Goal: Use online tool/utility: Use online tool/utility

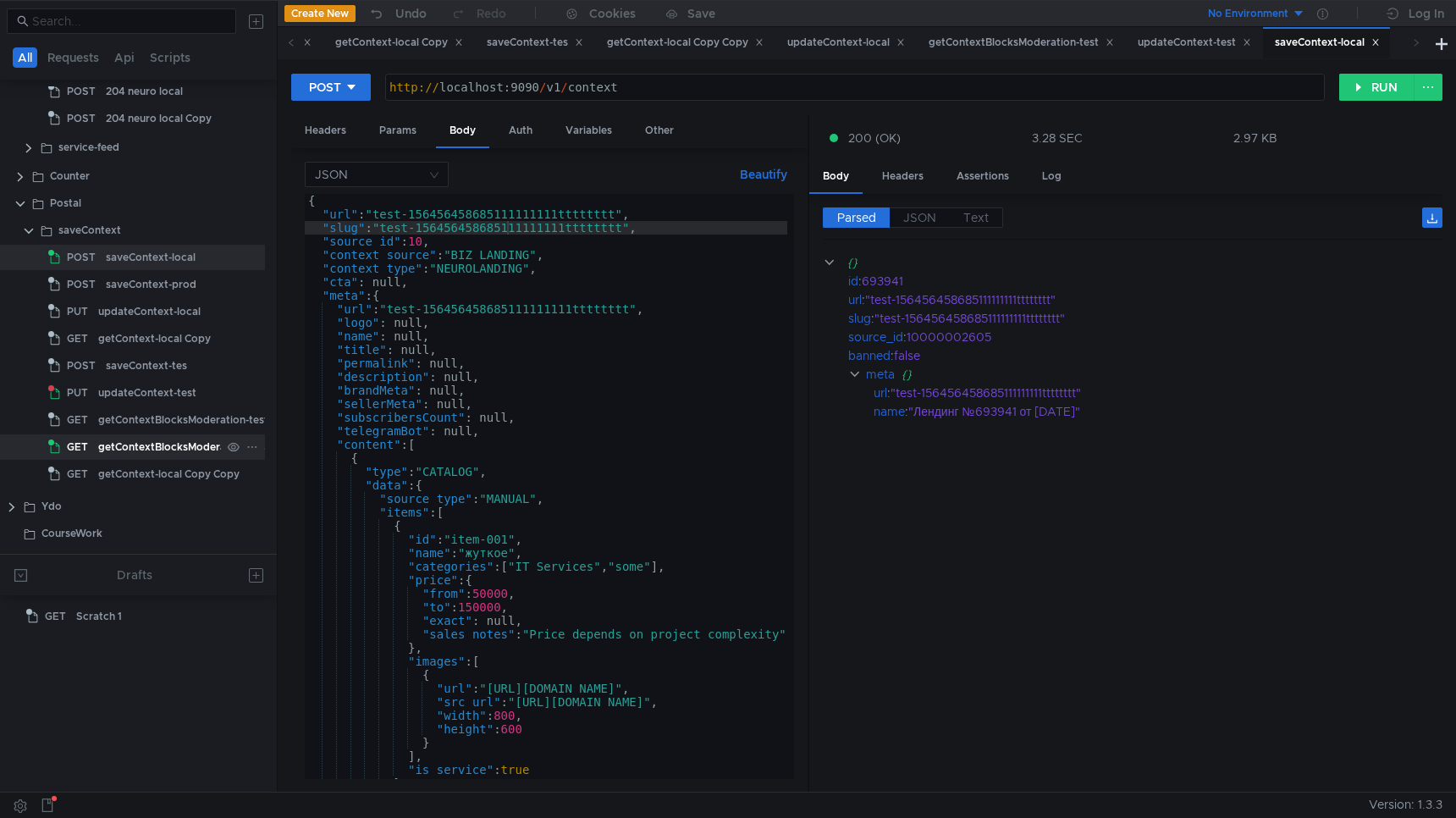
scroll to position [420, 32]
click at [141, 420] on div "getContextBlocksModeration-test" at bounding box center [168, 420] width 170 height 25
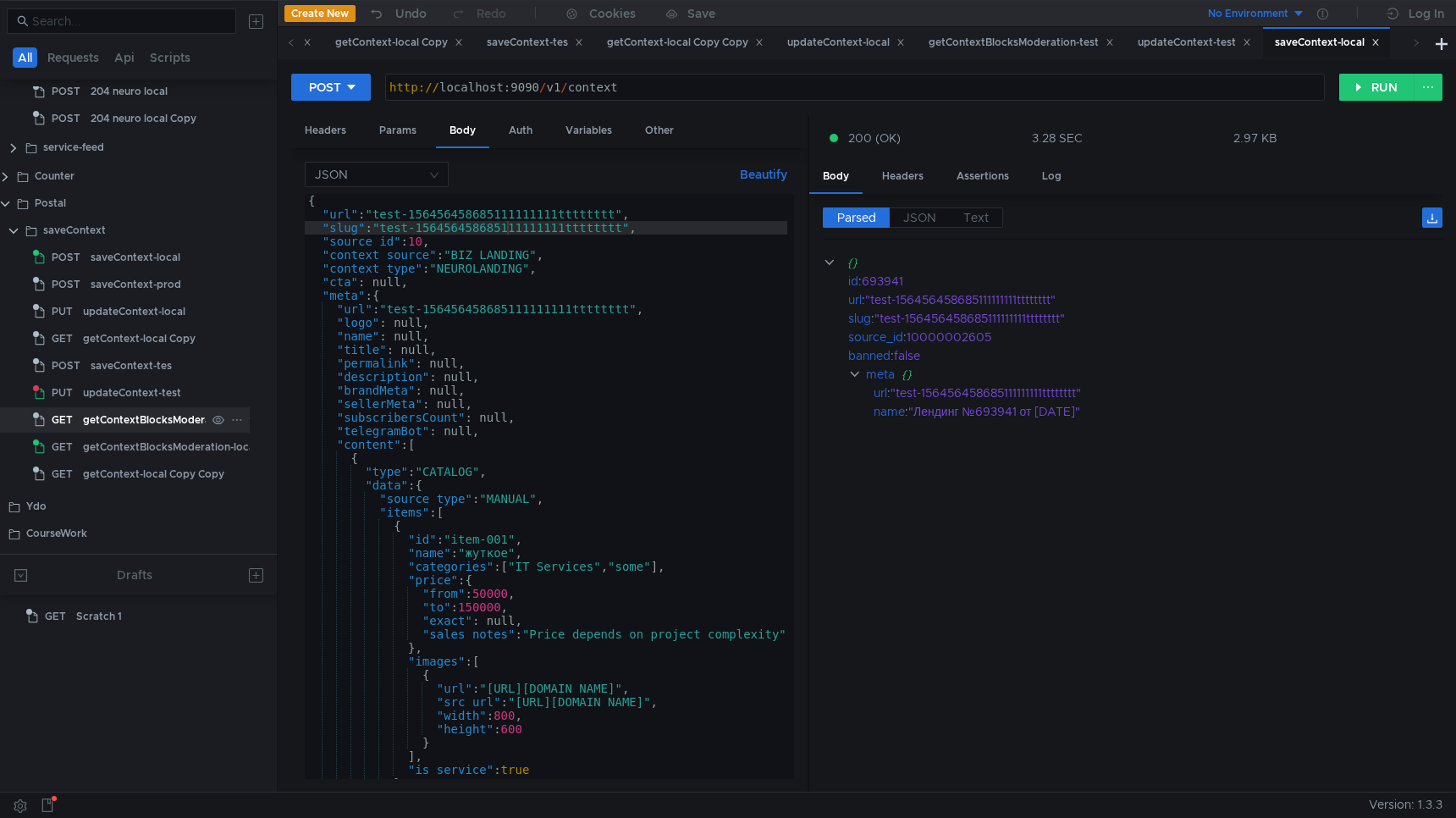
click at [141, 420] on div "getContextBlocksModeration-test" at bounding box center [168, 420] width 170 height 25
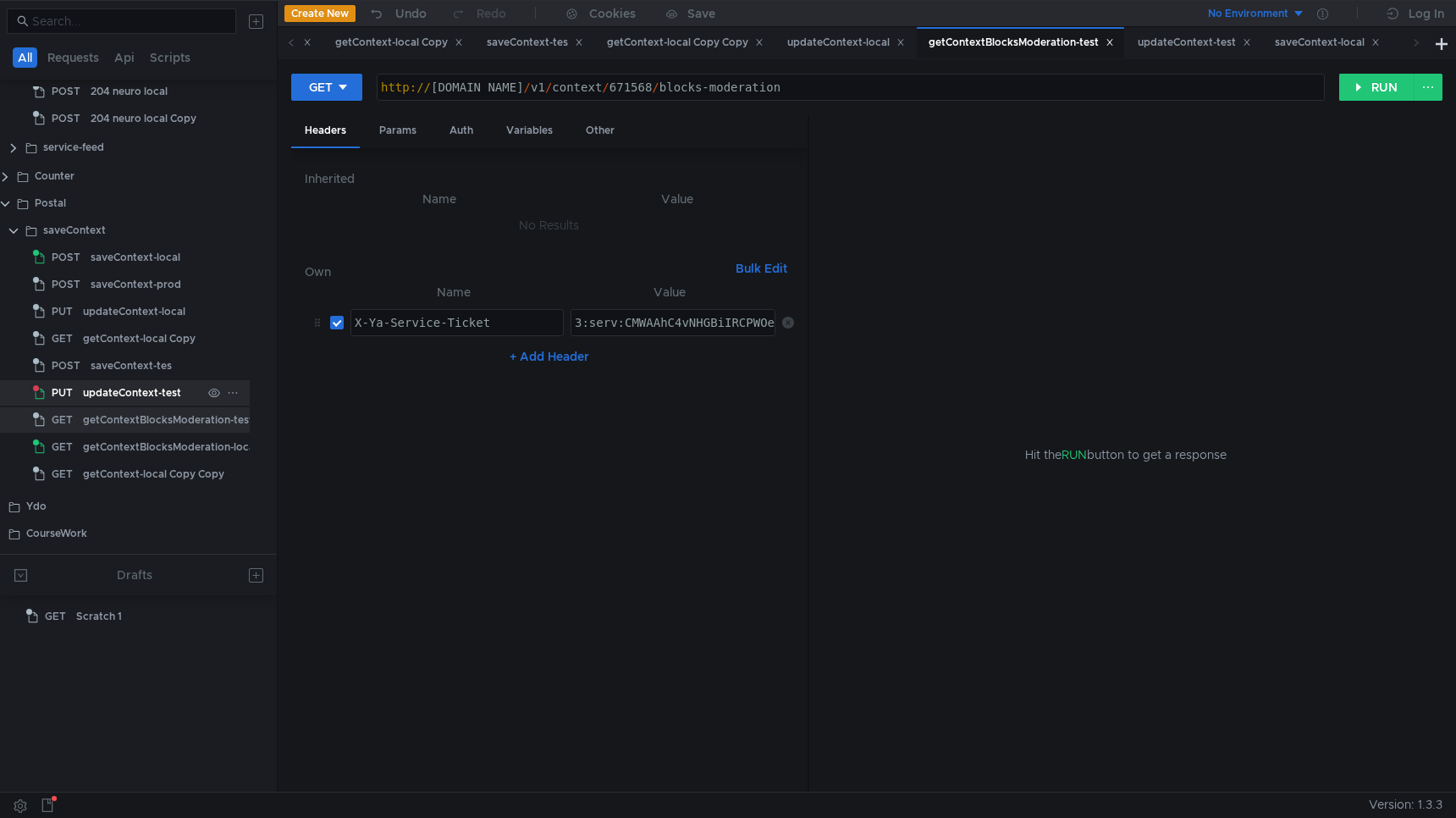
click at [139, 395] on div "updateContext-test" at bounding box center [132, 393] width 98 height 25
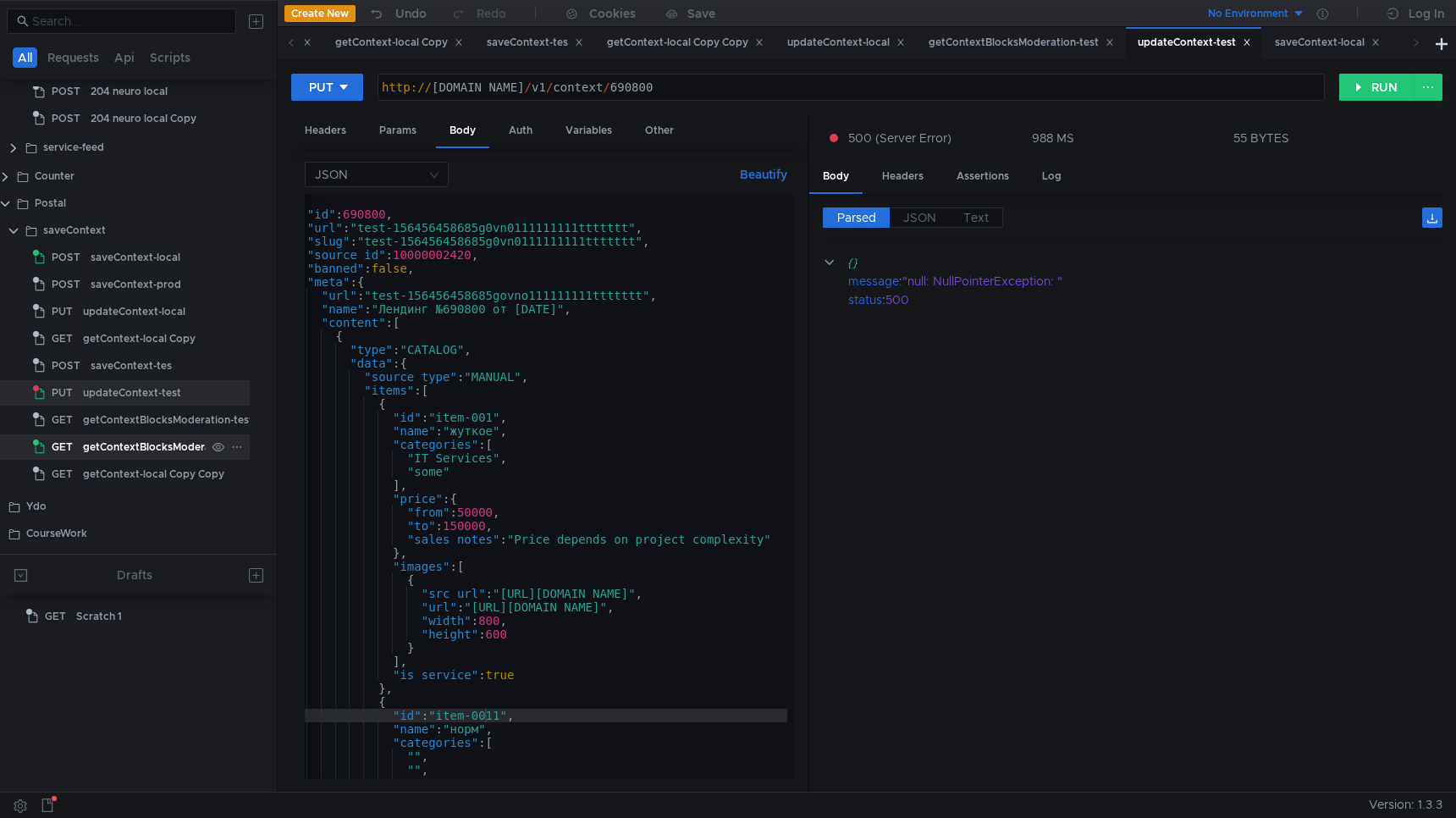
click at [141, 444] on div "getContextBlocksModeration-local" at bounding box center [170, 447] width 174 height 25
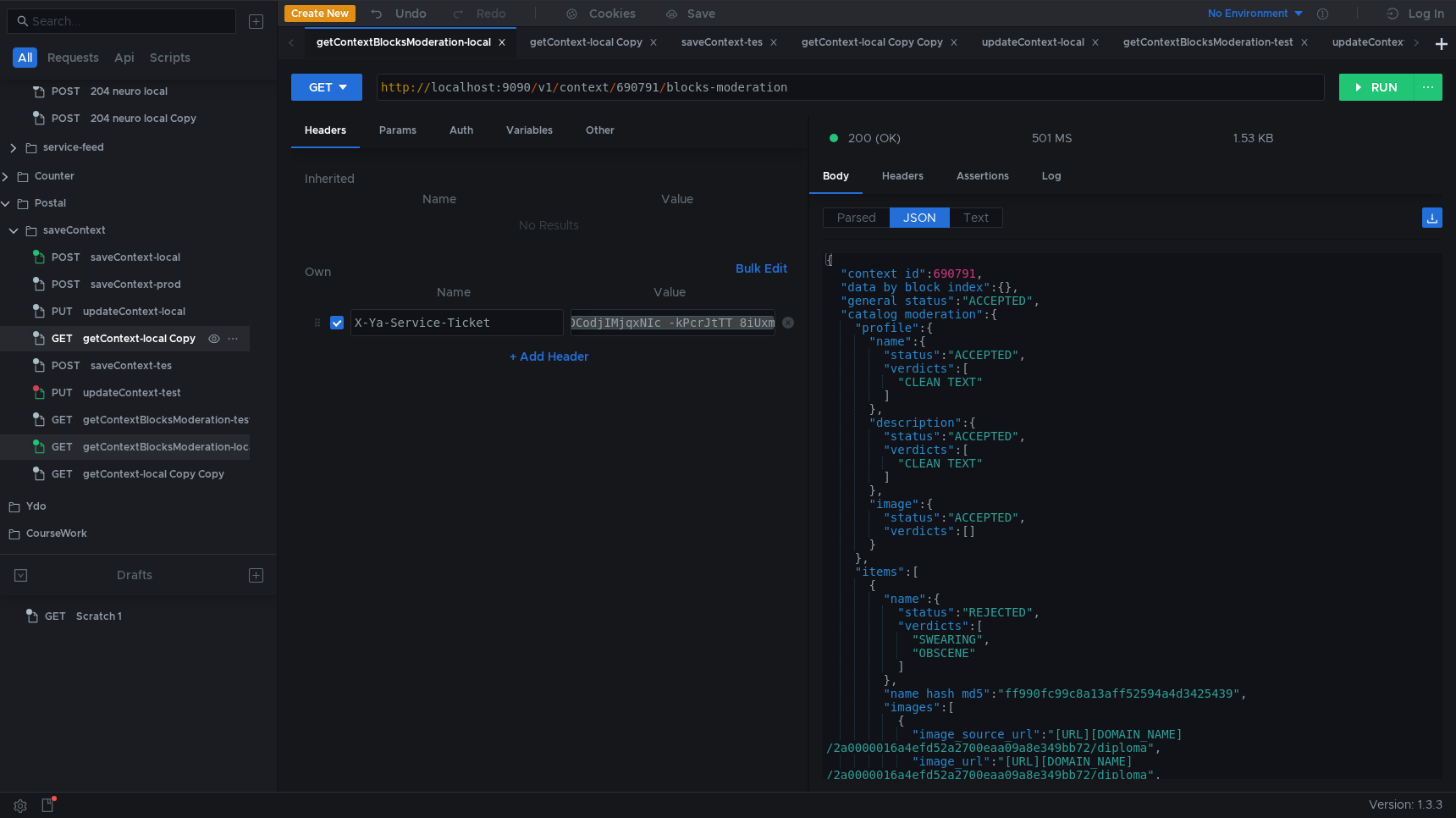
click at [143, 334] on div "getContext-local Copy" at bounding box center [139, 338] width 112 height 25
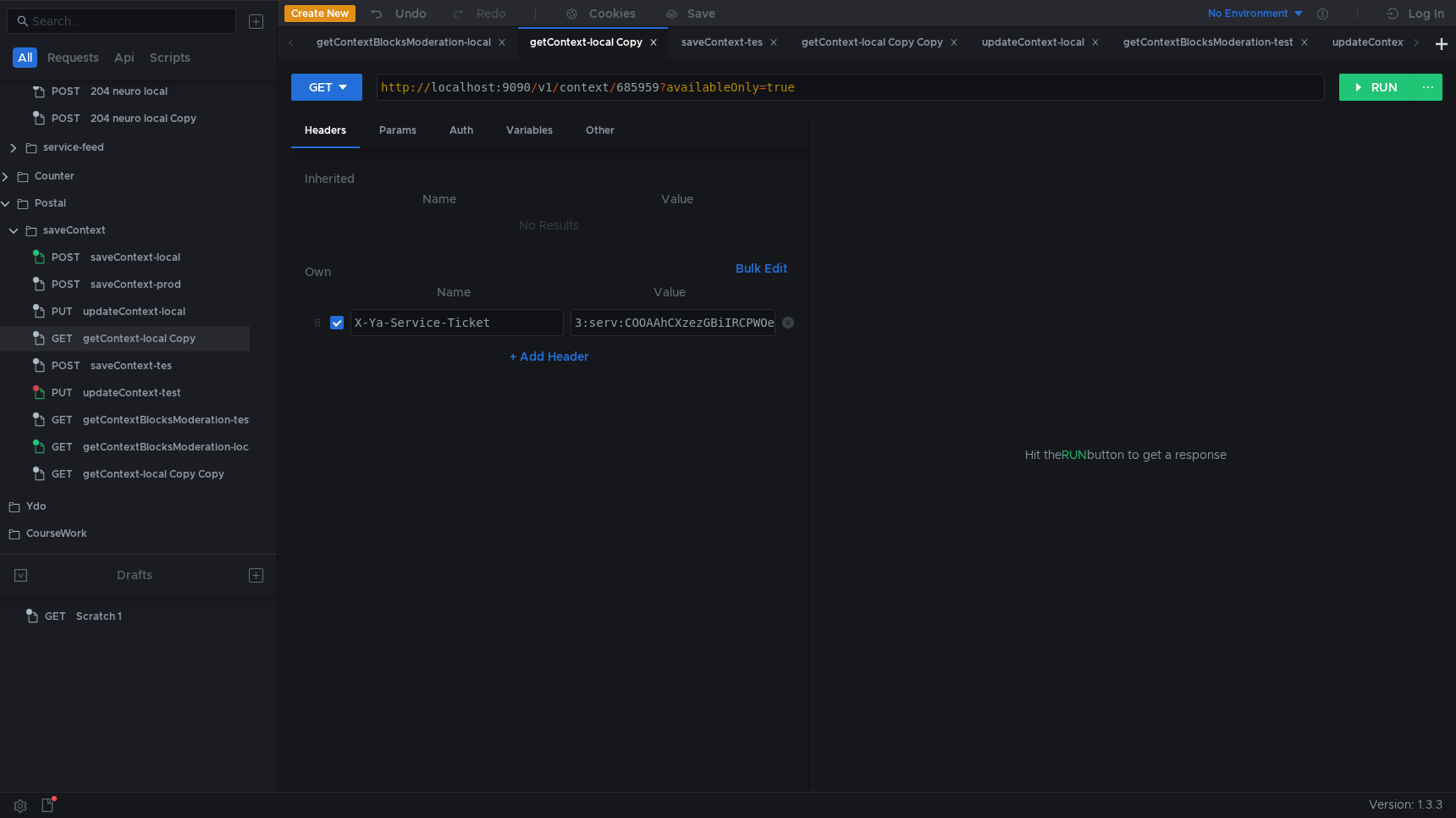
click at [635, 92] on div "http:// localhost:9090 / v1 / context / 685959 ? availableOnly = true" at bounding box center [851, 101] width 947 height 41
type textarea "http://localhost:9090/v1/context/685959?availableOnly=true"
click at [635, 92] on div "http:// localhost:9090 / v1 / context / 685959 ? availableOnly = true" at bounding box center [851, 101] width 947 height 41
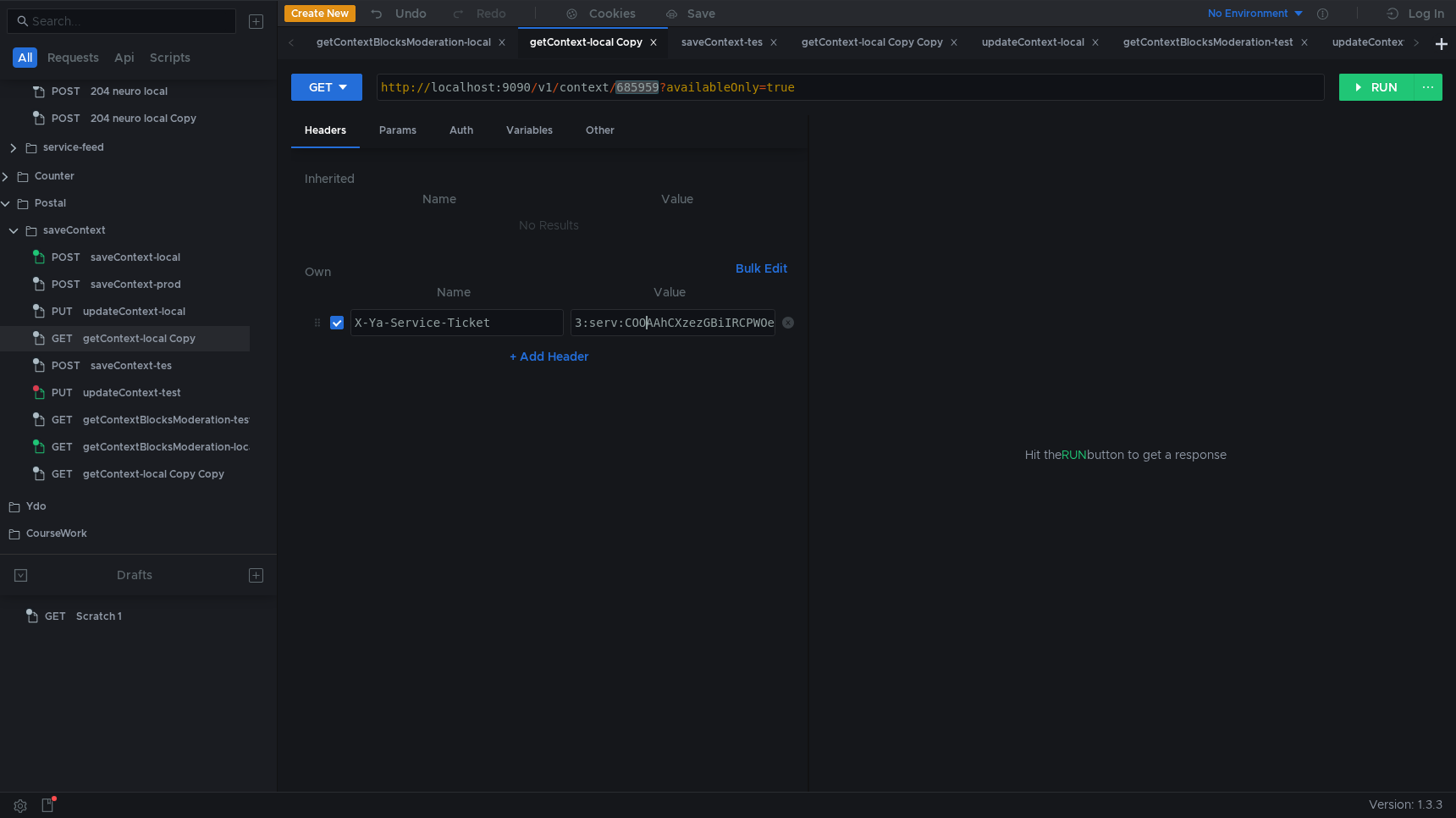
paste textarea "I2BAhCWwpDHBiIRCPWOehD1jnog7oHekaXU_gE:JHC49GPyEk5q_u9jkfArJ0fWAxe2CSCaUi_RlSod…"
type textarea "3:serv:CI2BAhCWwpDHBiIRCPWOehD1jnog7oHekaXU_gE:JHC49GPyEk5q_u9jkfArJ0fWAxe2CSCa…"
click at [1374, 95] on button "RUN" at bounding box center [1377, 87] width 75 height 27
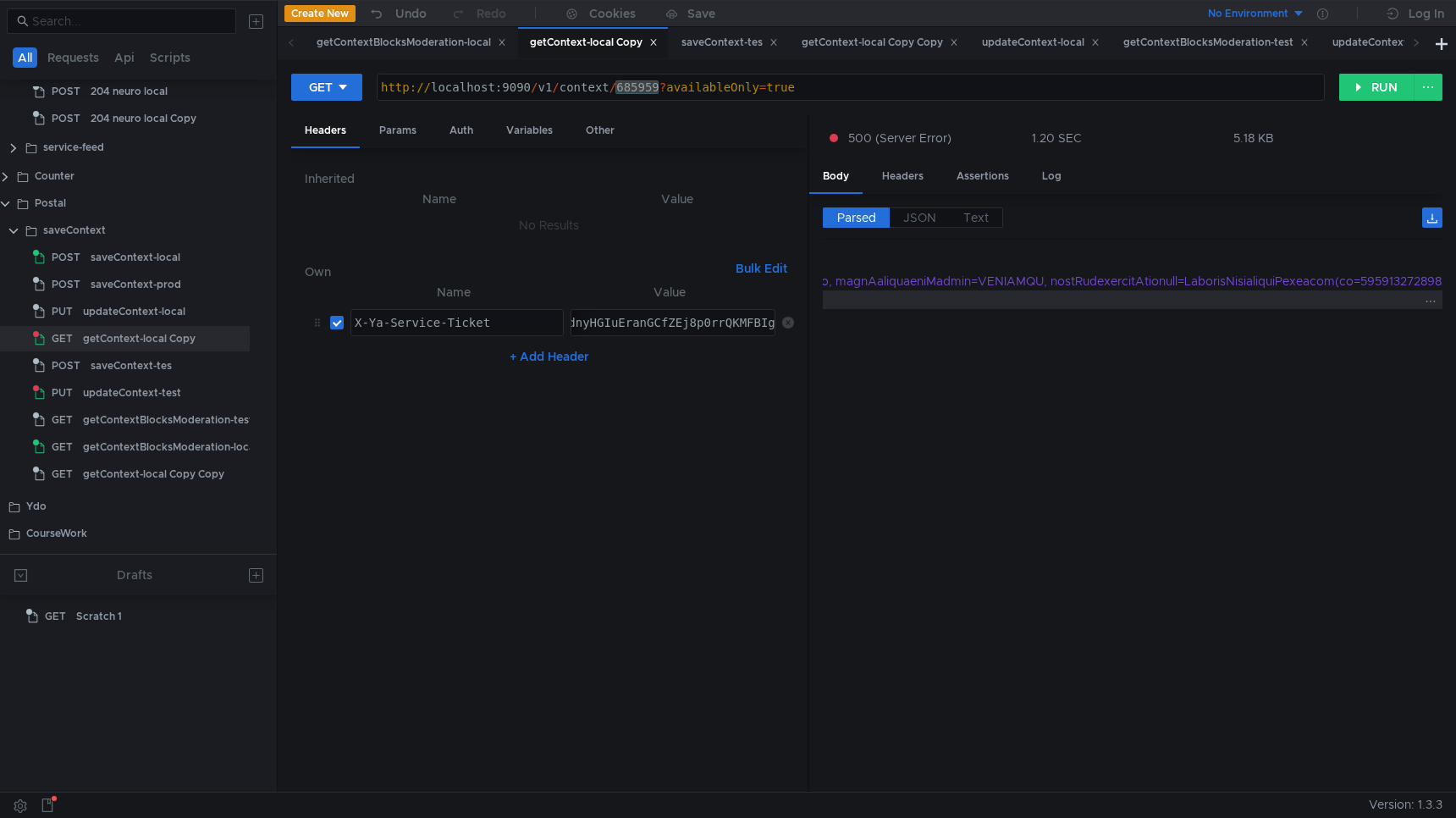
scroll to position [0, 564]
click at [909, 223] on span "JSON" at bounding box center [920, 218] width 33 height 16
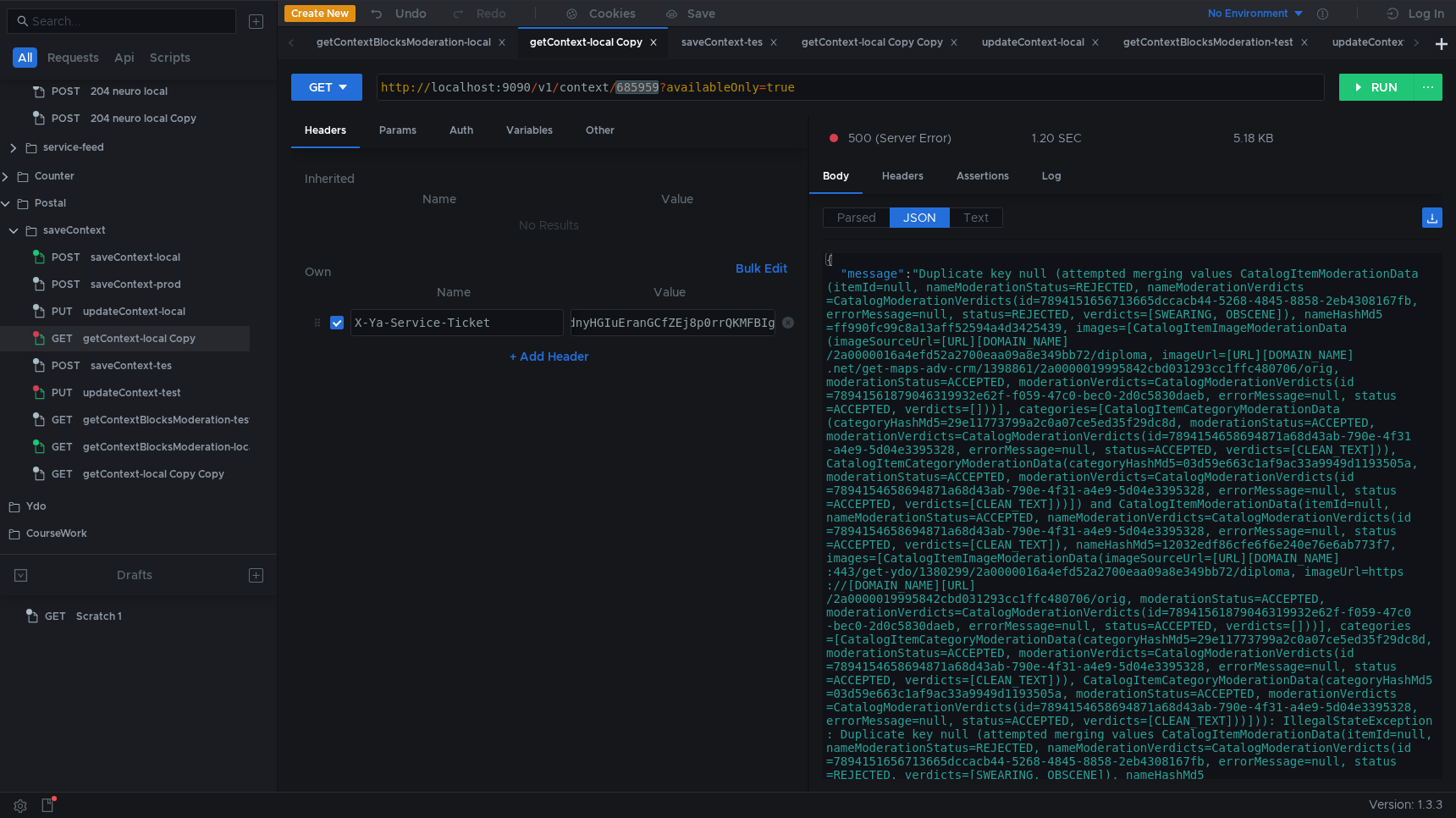
click at [633, 84] on div "http:// localhost:9090 / v1 / context / 685959 ? availableOnly = true" at bounding box center [851, 101] width 947 height 41
paste textarea "95945"
click at [1348, 89] on button "RUN" at bounding box center [1377, 87] width 75 height 27
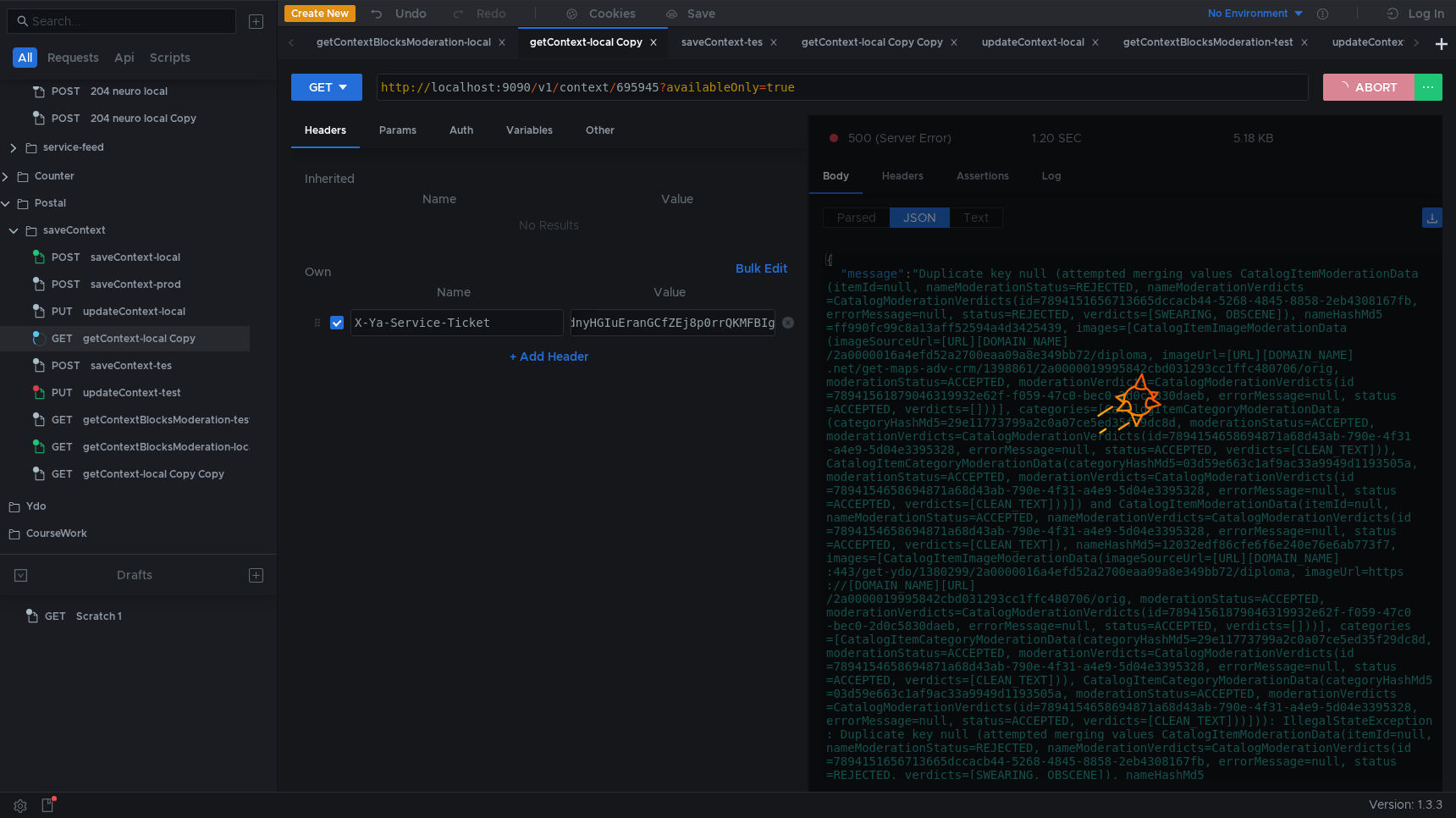
scroll to position [0, 0]
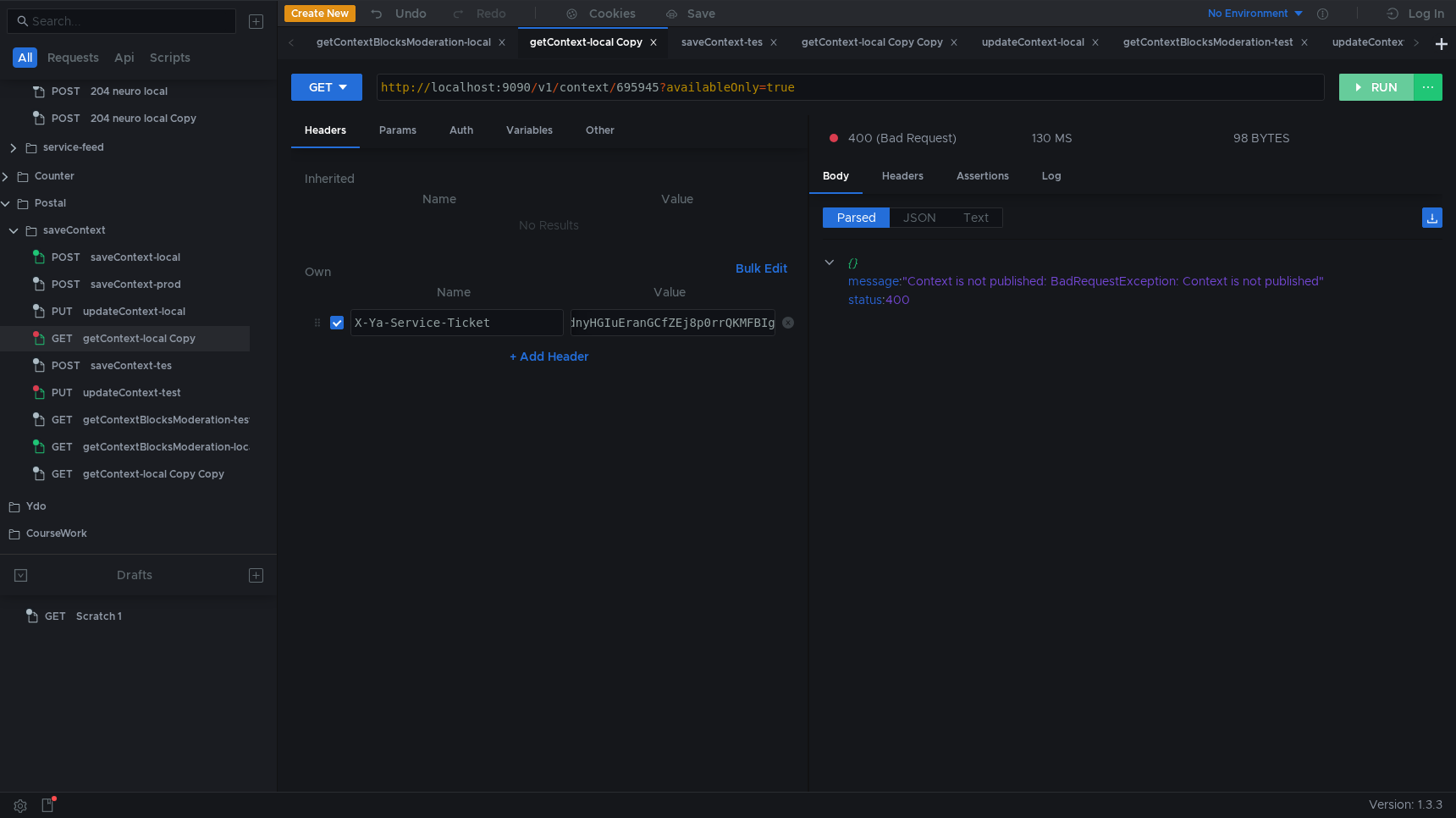
click at [1394, 80] on button "RUN" at bounding box center [1377, 87] width 75 height 27
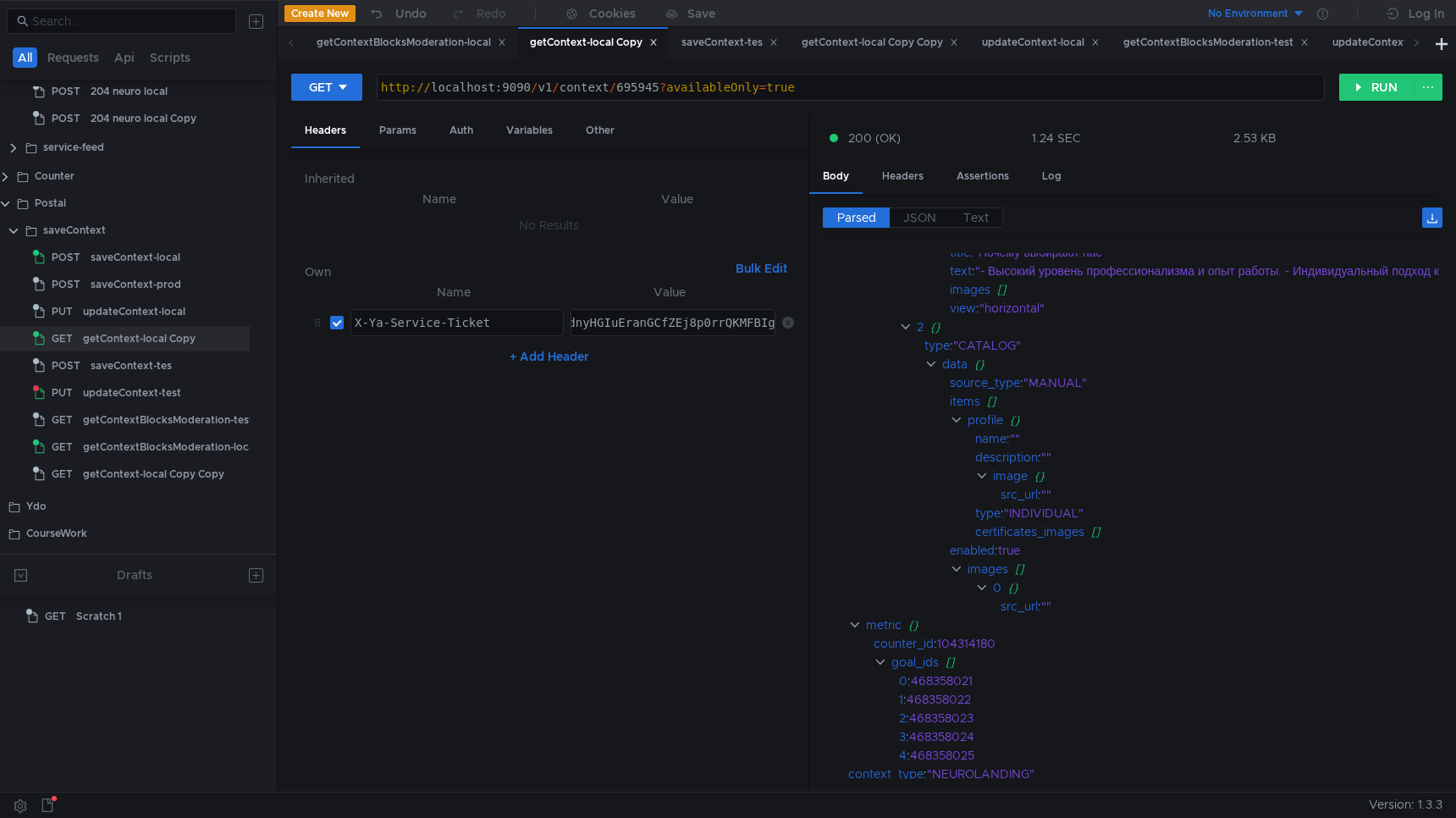
scroll to position [429, 0]
click at [918, 223] on span "JSON" at bounding box center [920, 218] width 33 height 16
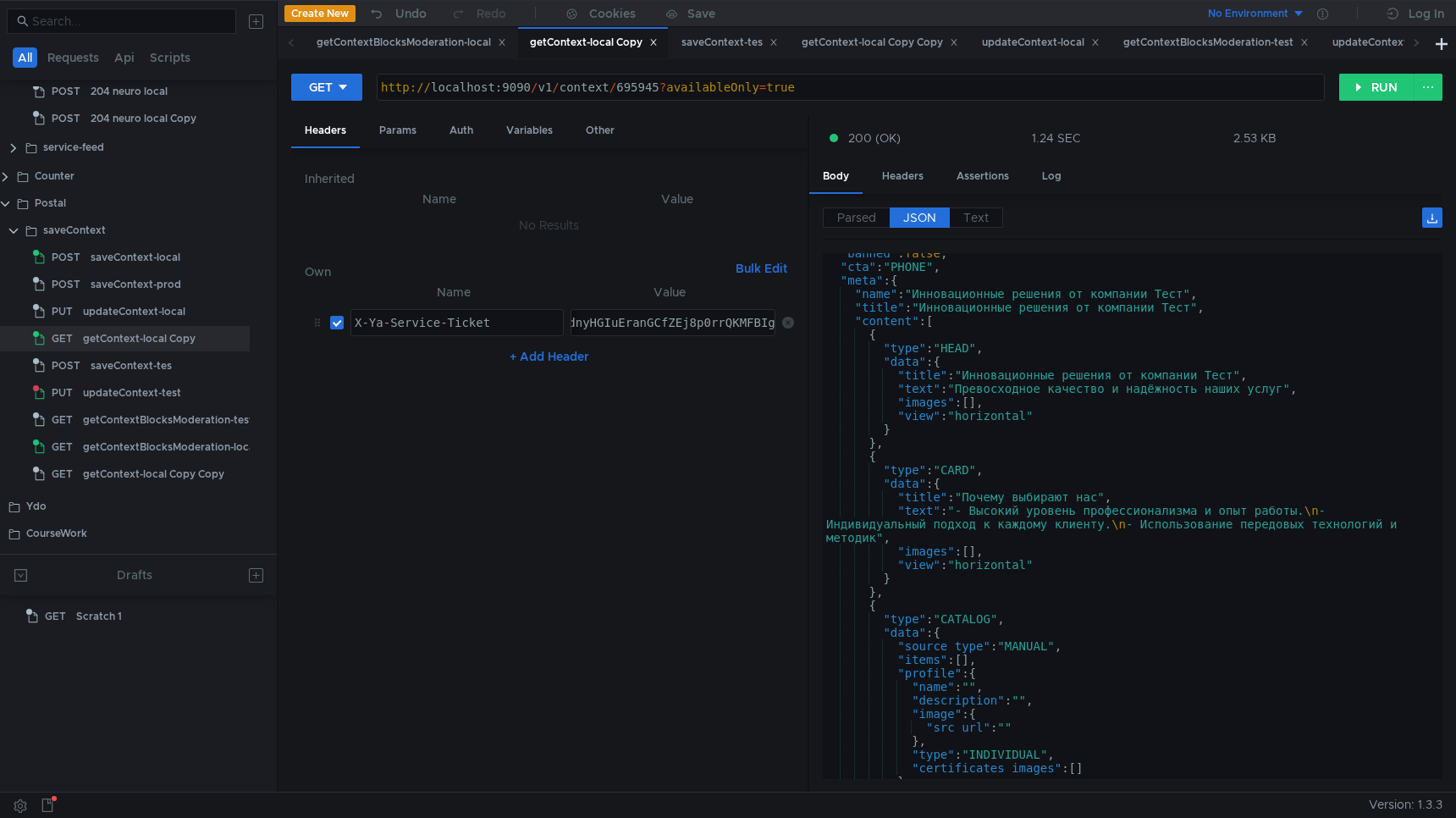
scroll to position [0, 0]
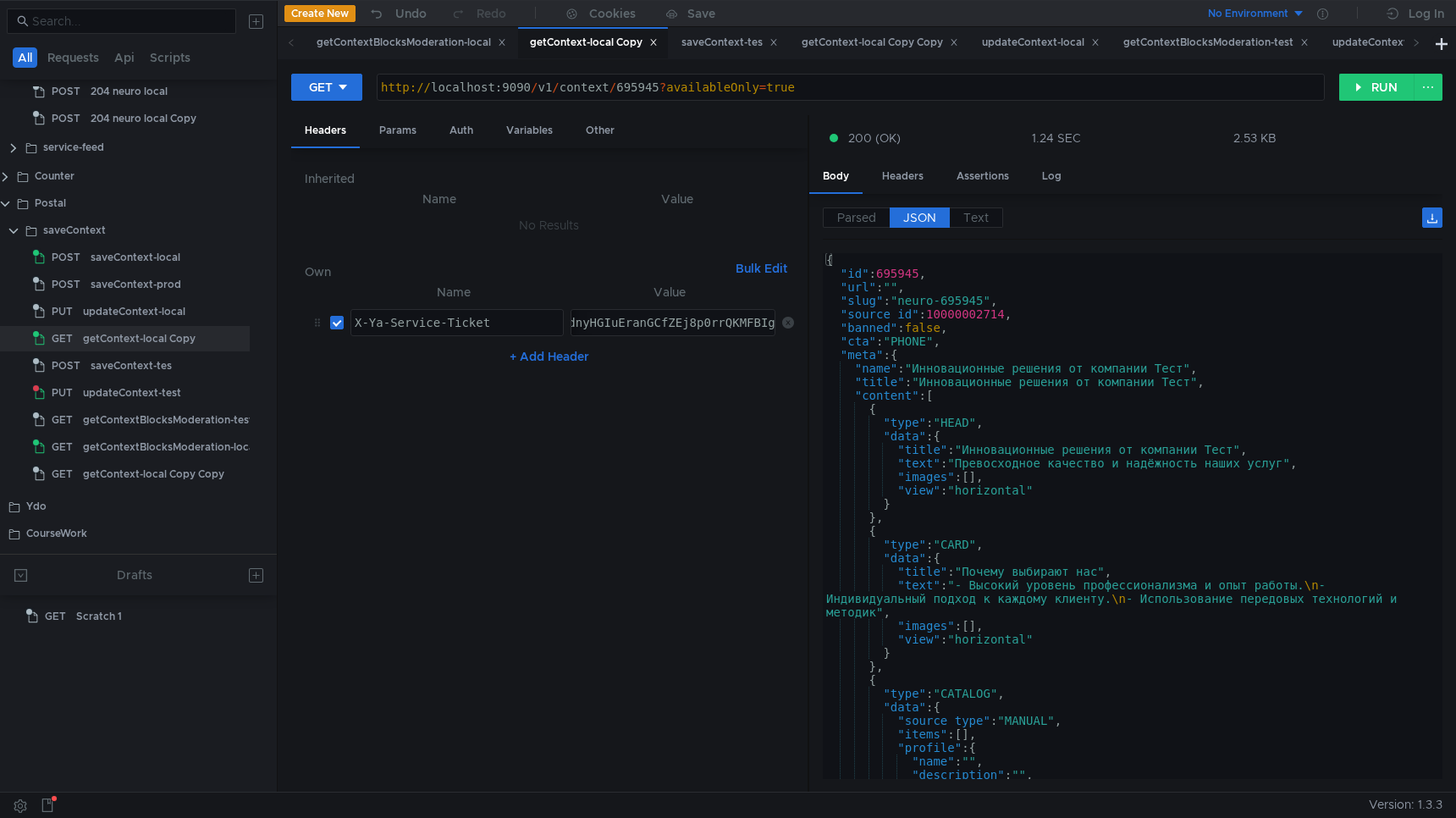
click at [630, 88] on div "http:// localhost:9090 / v1 / context / 695945 ? availableOnly = true" at bounding box center [851, 101] width 947 height 41
paste textarea "4768"
click at [1353, 94] on button "RUN" at bounding box center [1377, 87] width 75 height 27
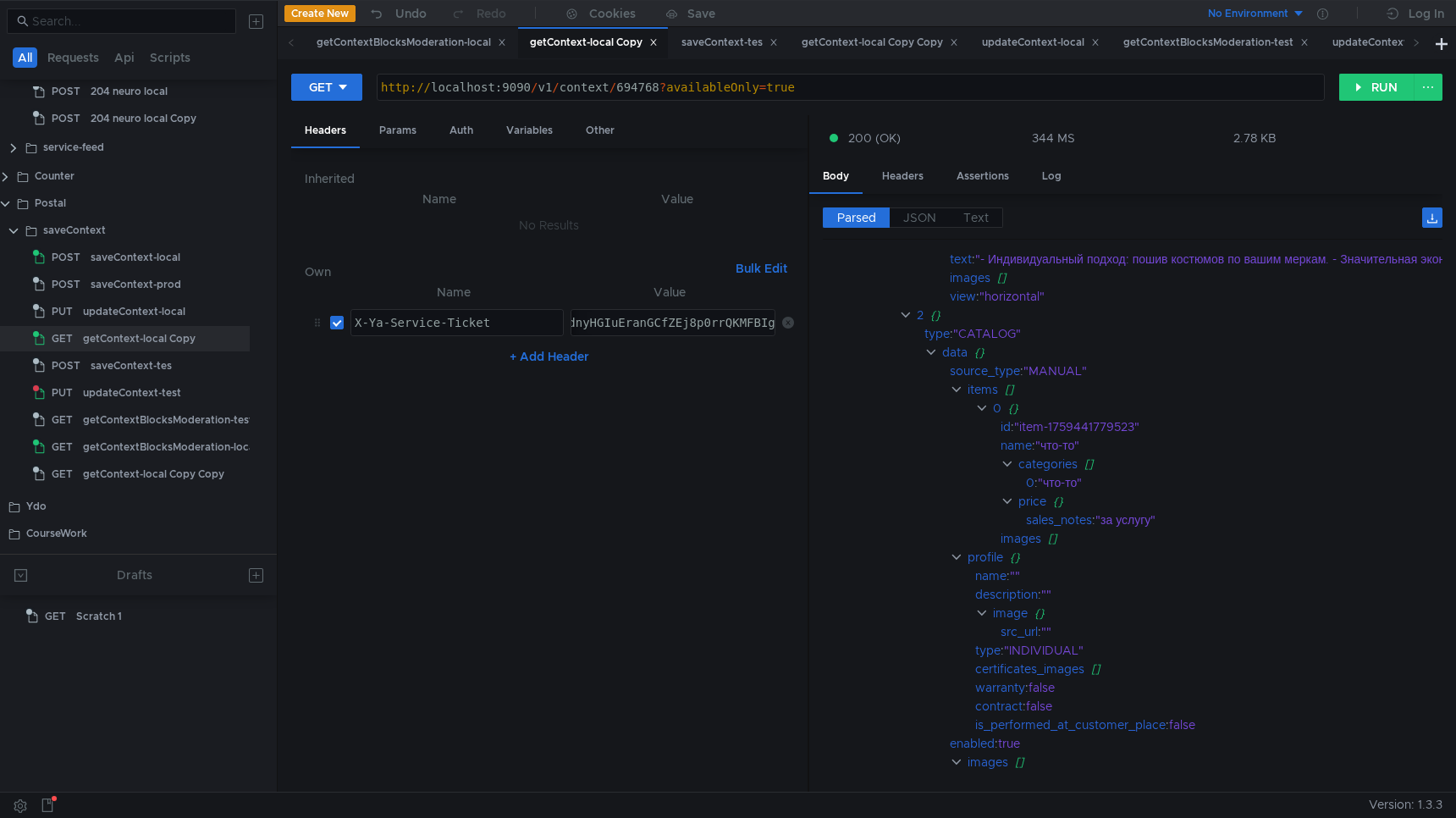
scroll to position [434, 0]
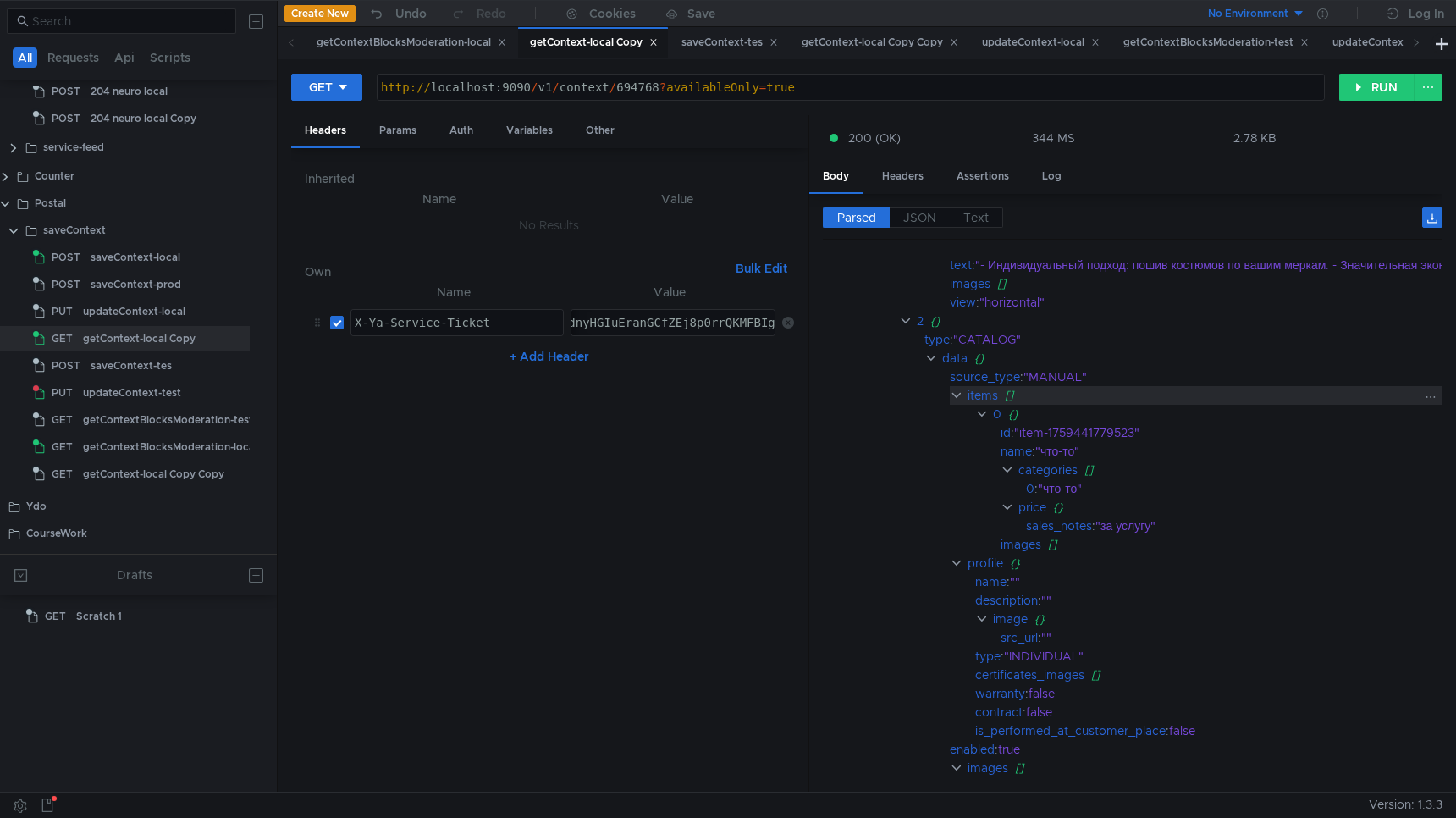
click at [950, 396] on clr-icon at bounding box center [957, 395] width 14 height 14
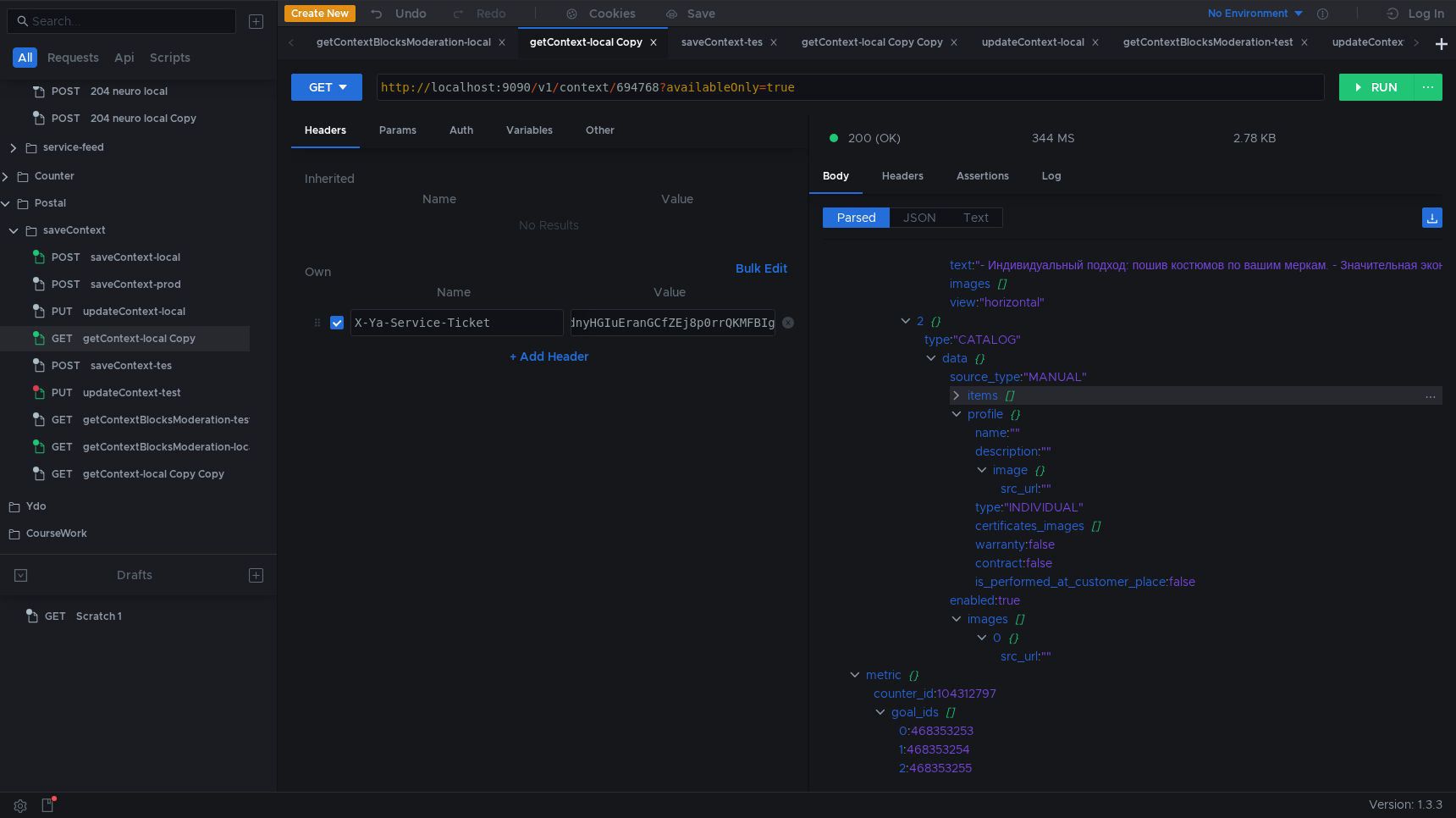
click at [950, 396] on clr-icon at bounding box center [957, 395] width 14 height 14
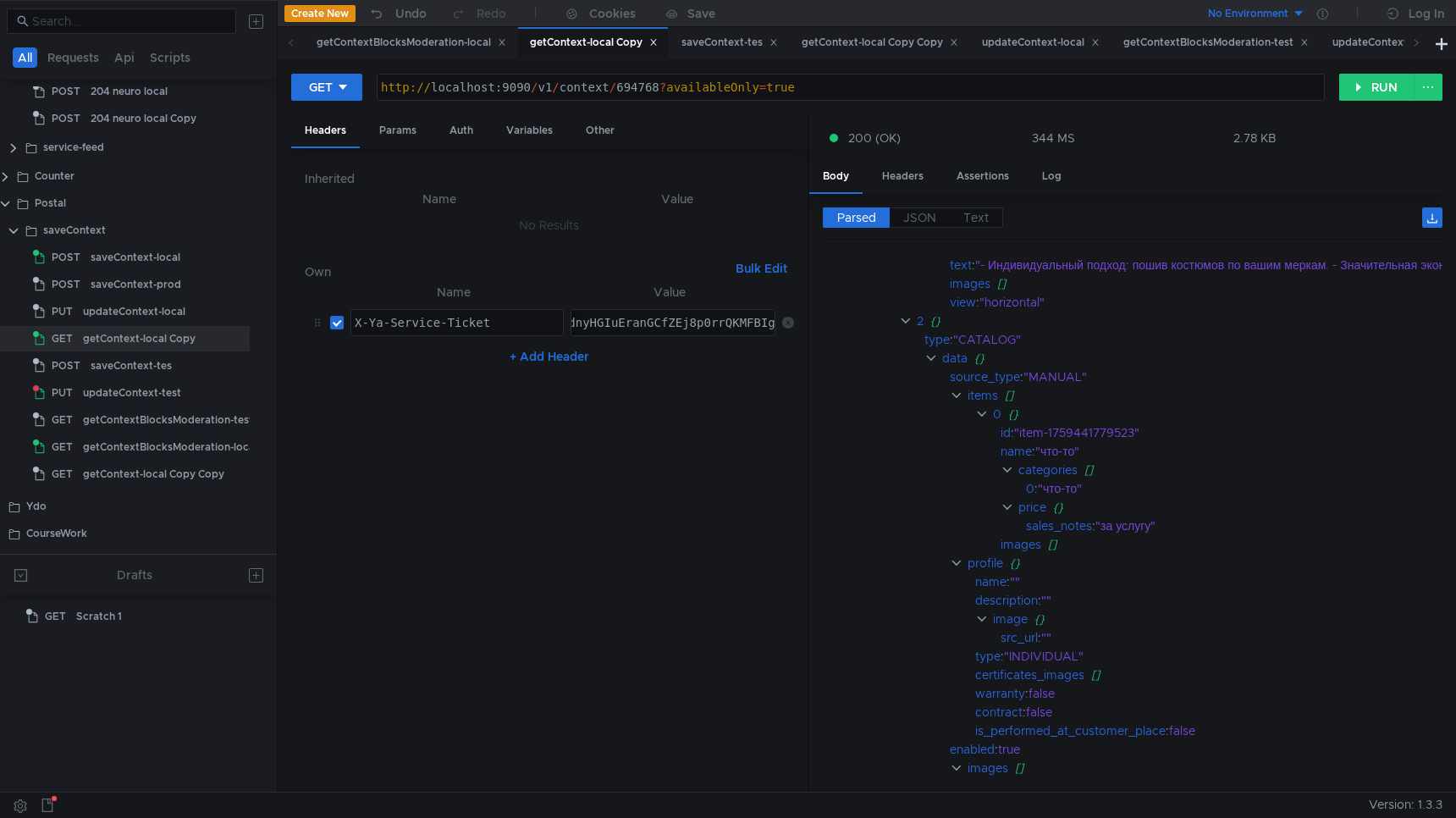
click at [642, 85] on div "http:// localhost:9090 / v1 / context / 694768 ? availableOnly = true" at bounding box center [851, 101] width 947 height 41
paste textarea "3941"
click at [1371, 96] on button "RUN" at bounding box center [1377, 87] width 75 height 27
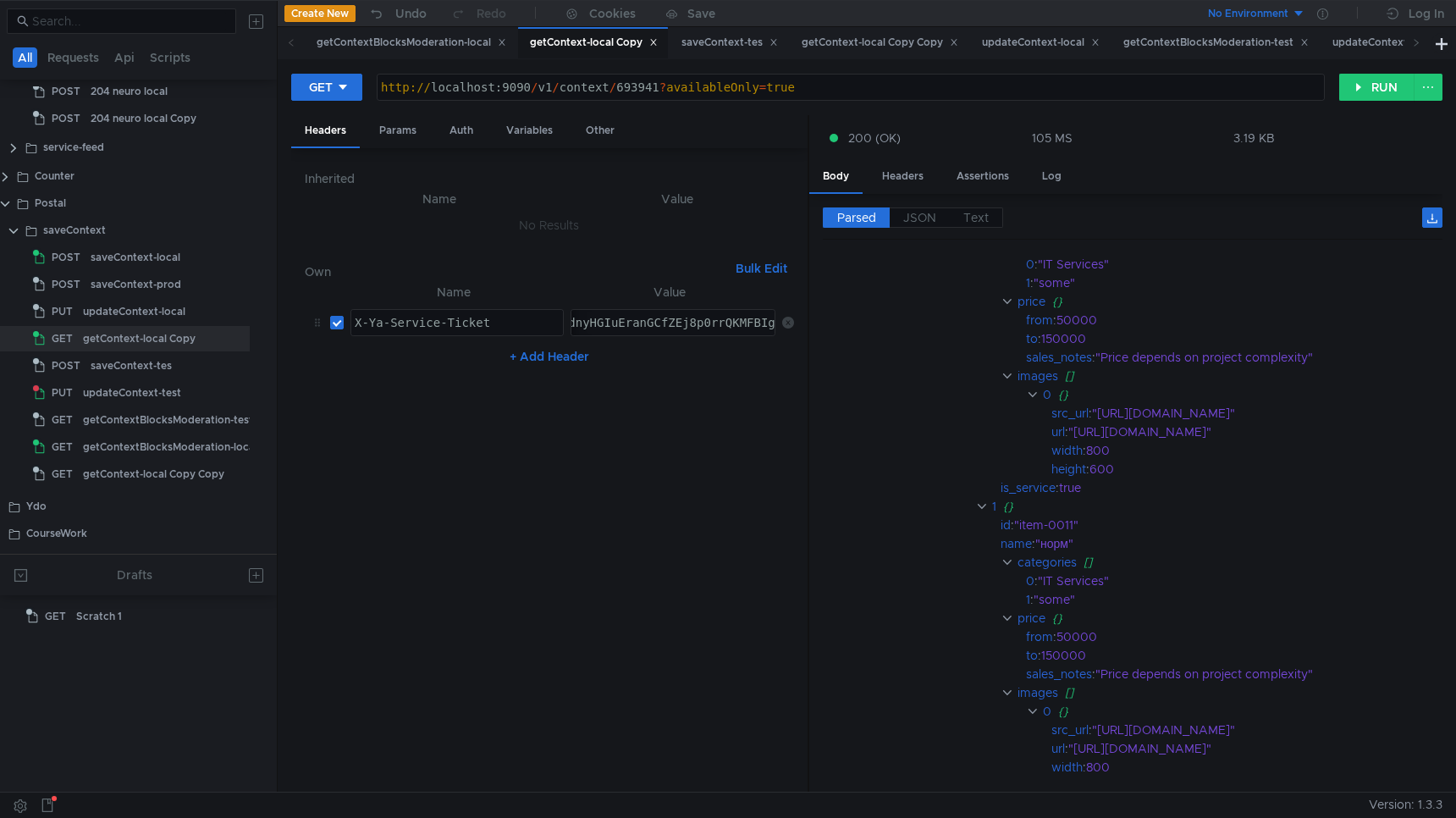
scroll to position [374, 58]
click at [635, 88] on div "http:// localhost:9090 / v1 / context / 693941 ? availableOnly = true" at bounding box center [851, 101] width 947 height 41
paste textarea "0798"
type textarea "http://localhost:9090/v1/context/690798?availableOnly=true"
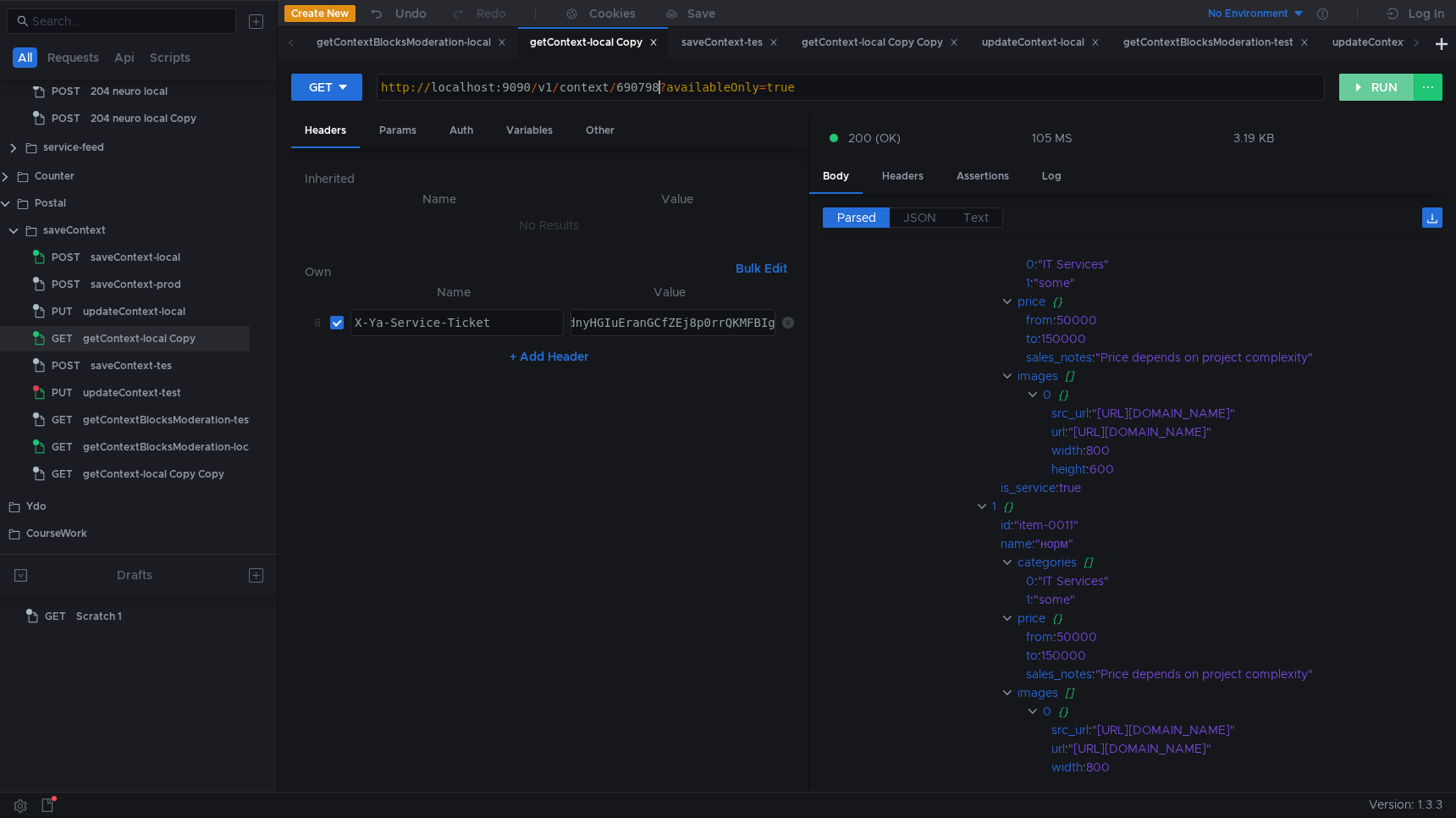
click at [1364, 92] on button "RUN" at bounding box center [1377, 87] width 75 height 27
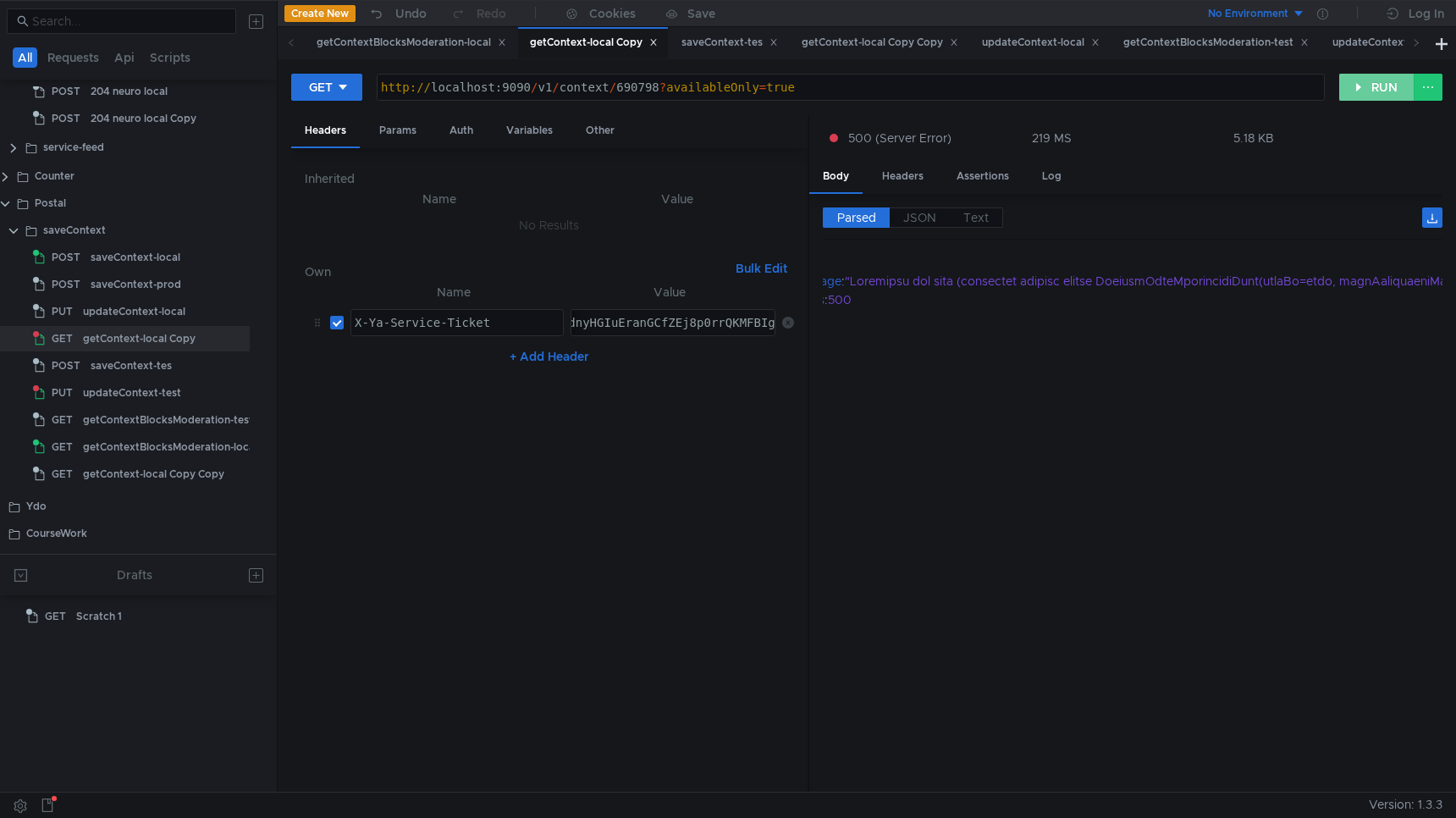
scroll to position [0, 0]
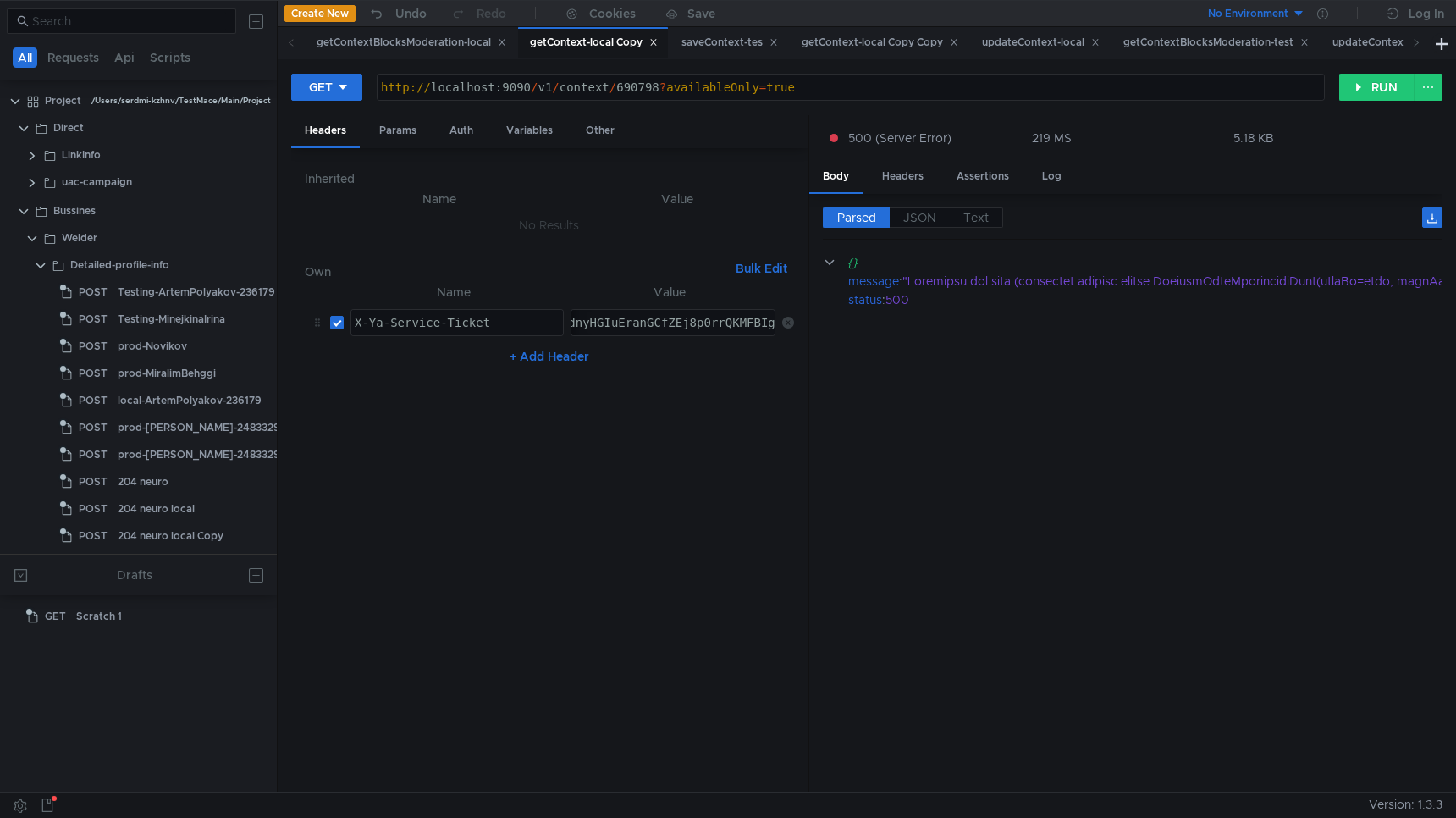
scroll to position [420, 32]
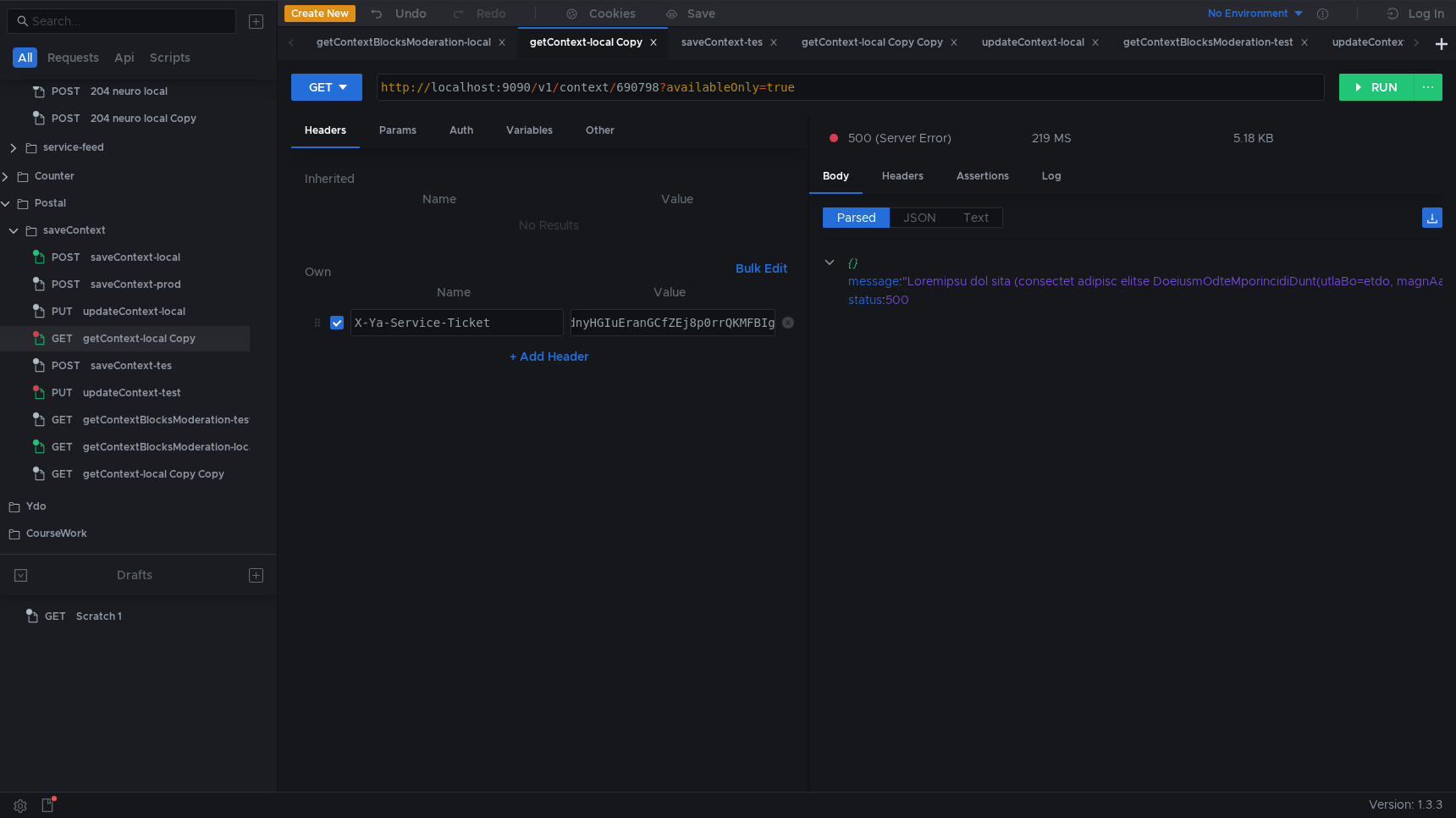
click at [635, 76] on div "http:// localhost:9090 / v1 / context / 690798 ? availableOnly = true" at bounding box center [851, 87] width 947 height 25
click at [638, 88] on div "http:// localhost:9090 / v1 / context / 690798 ? availableOnly = true" at bounding box center [851, 101] width 947 height 41
paste textarea "476"
type textarea "[URL]"
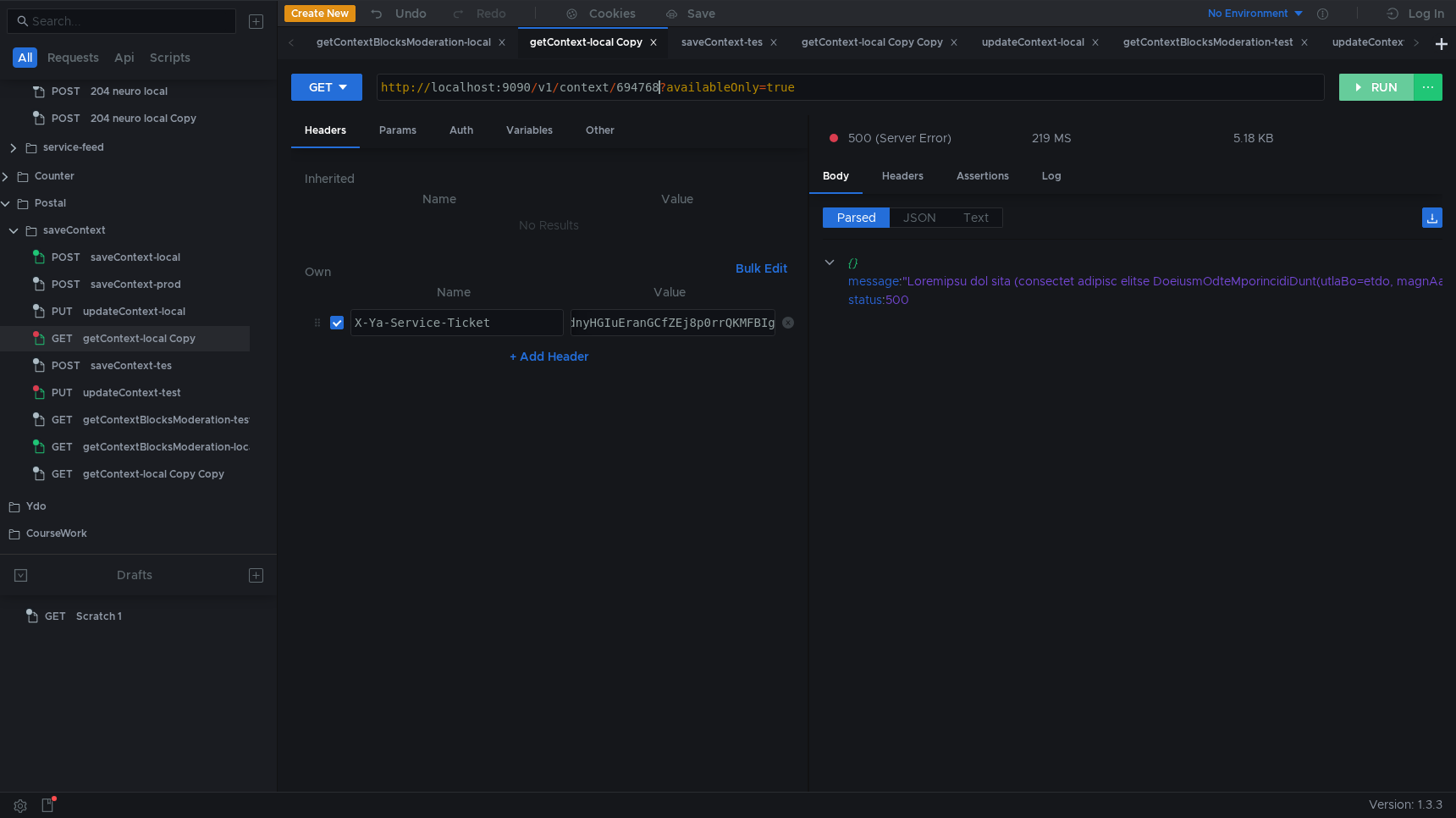
click at [1377, 81] on button "RUN" at bounding box center [1377, 87] width 75 height 27
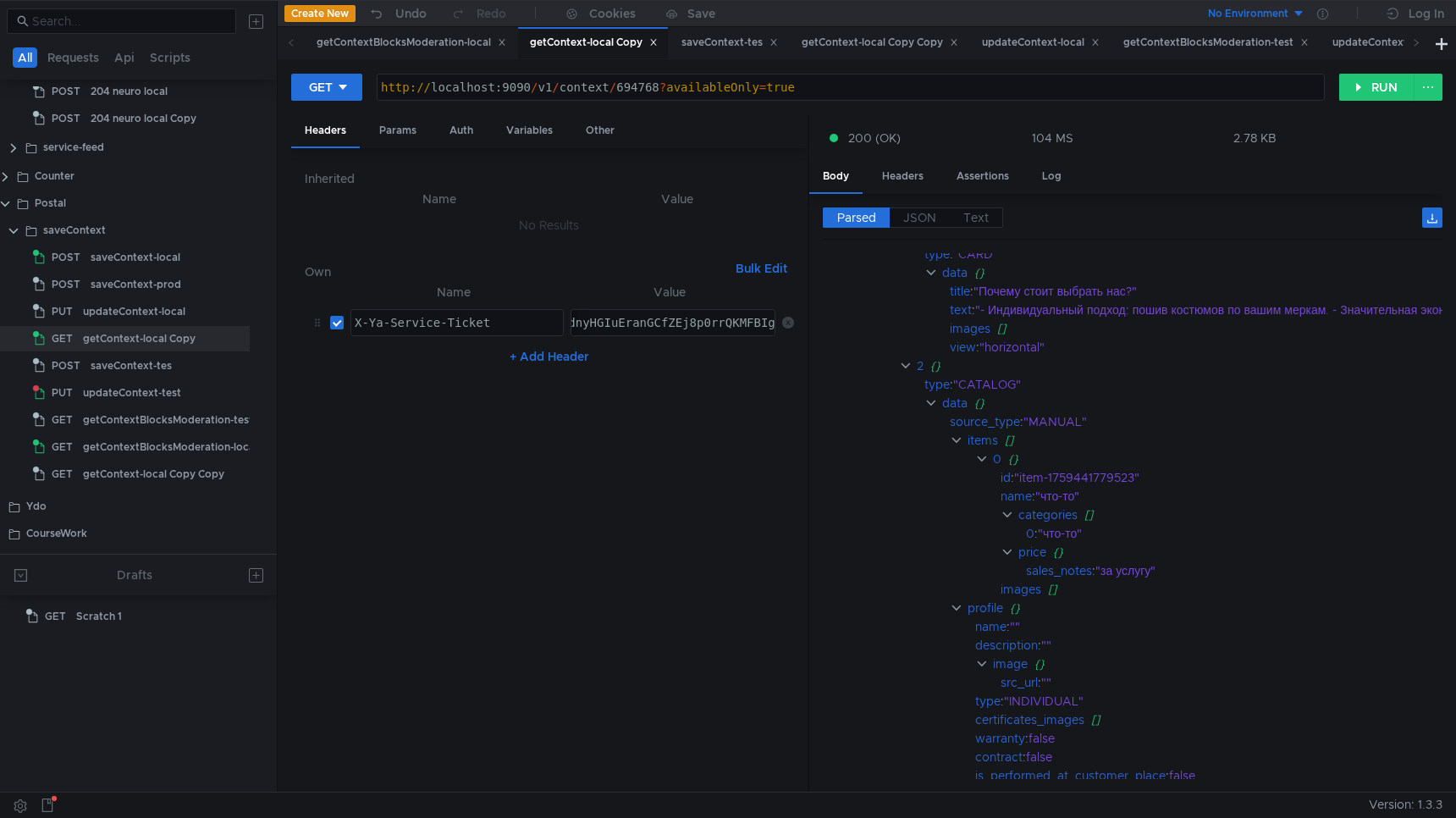
scroll to position [358, 0]
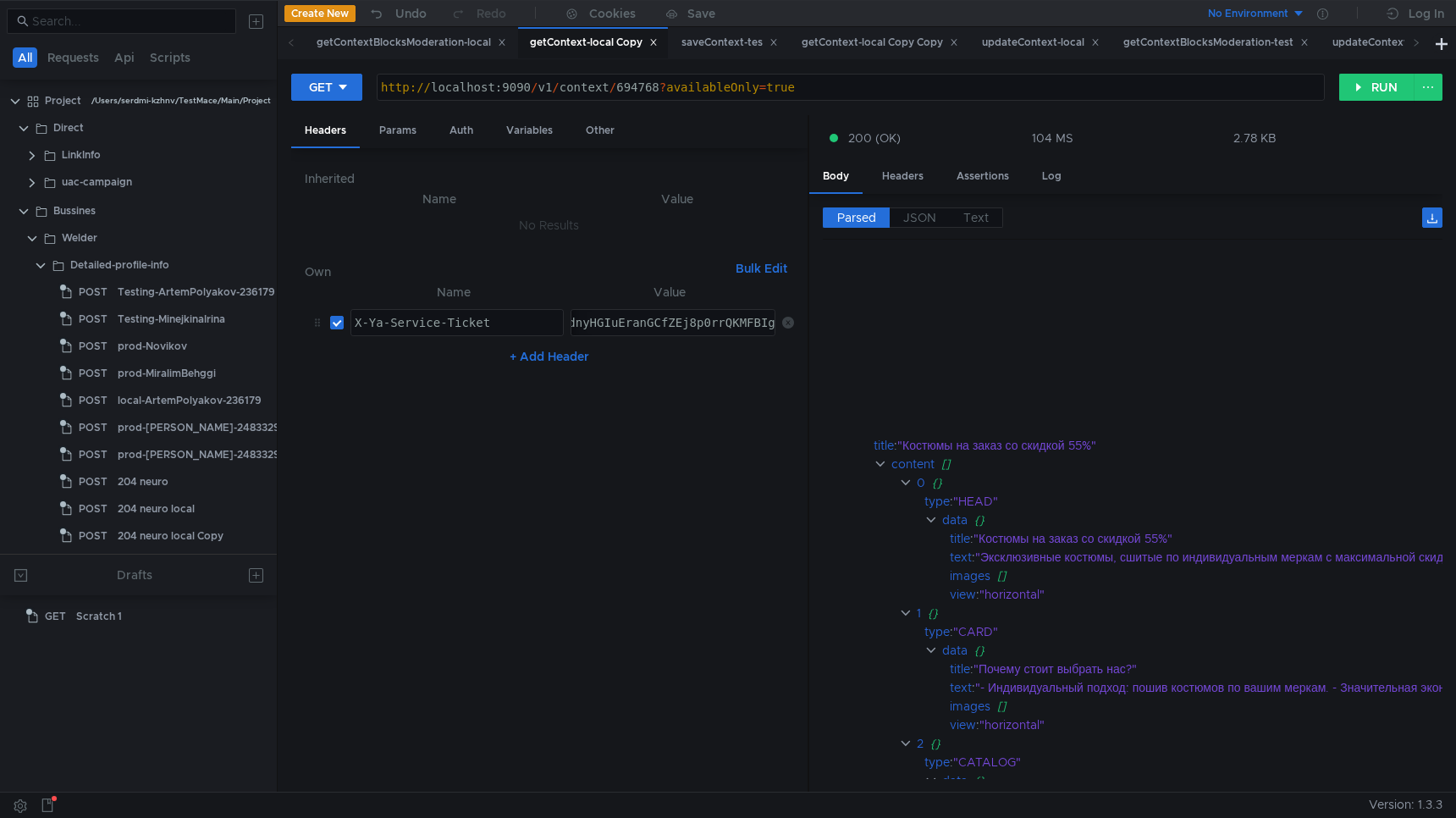
scroll to position [358, 0]
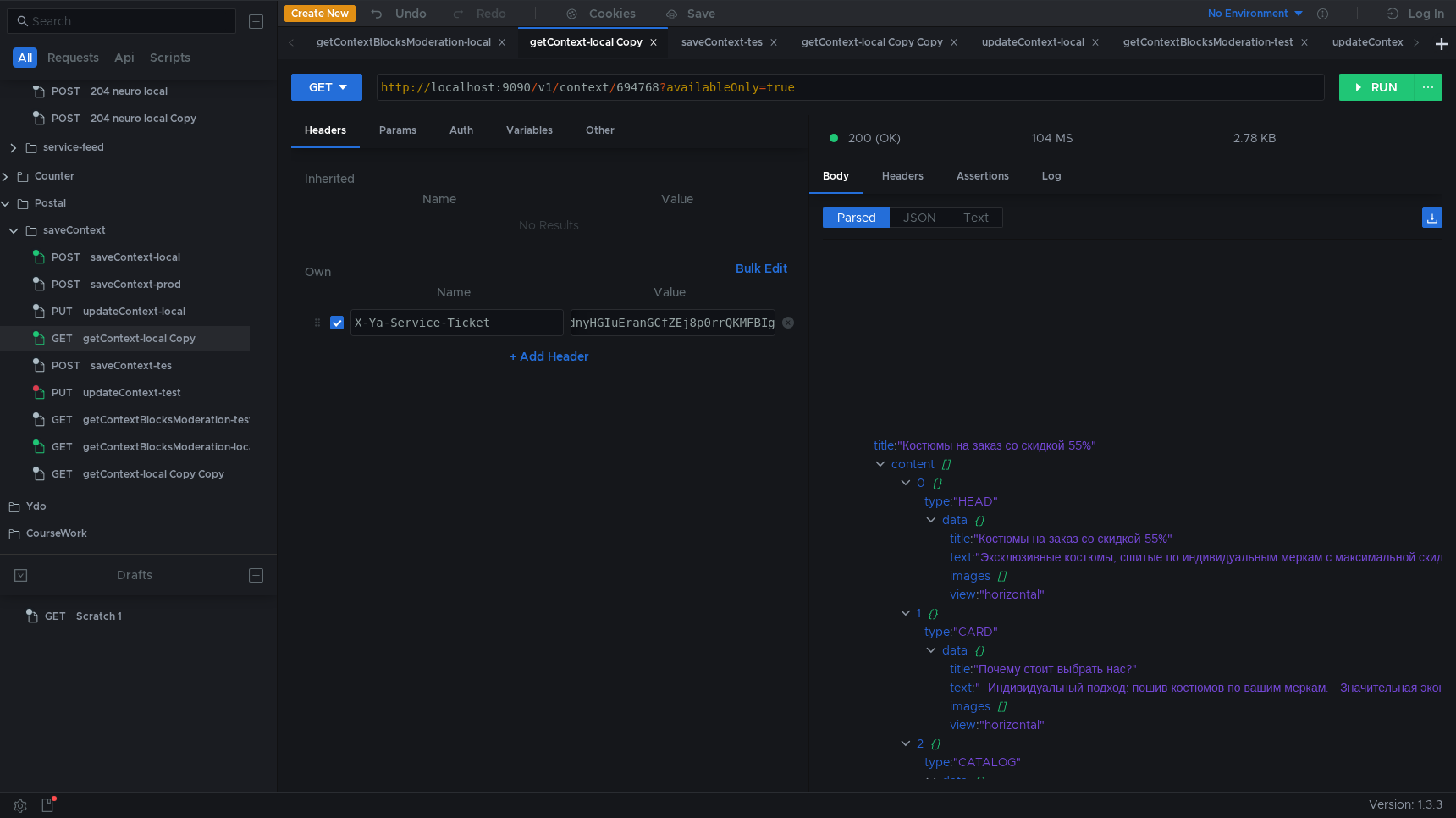
scroll to position [358, 0]
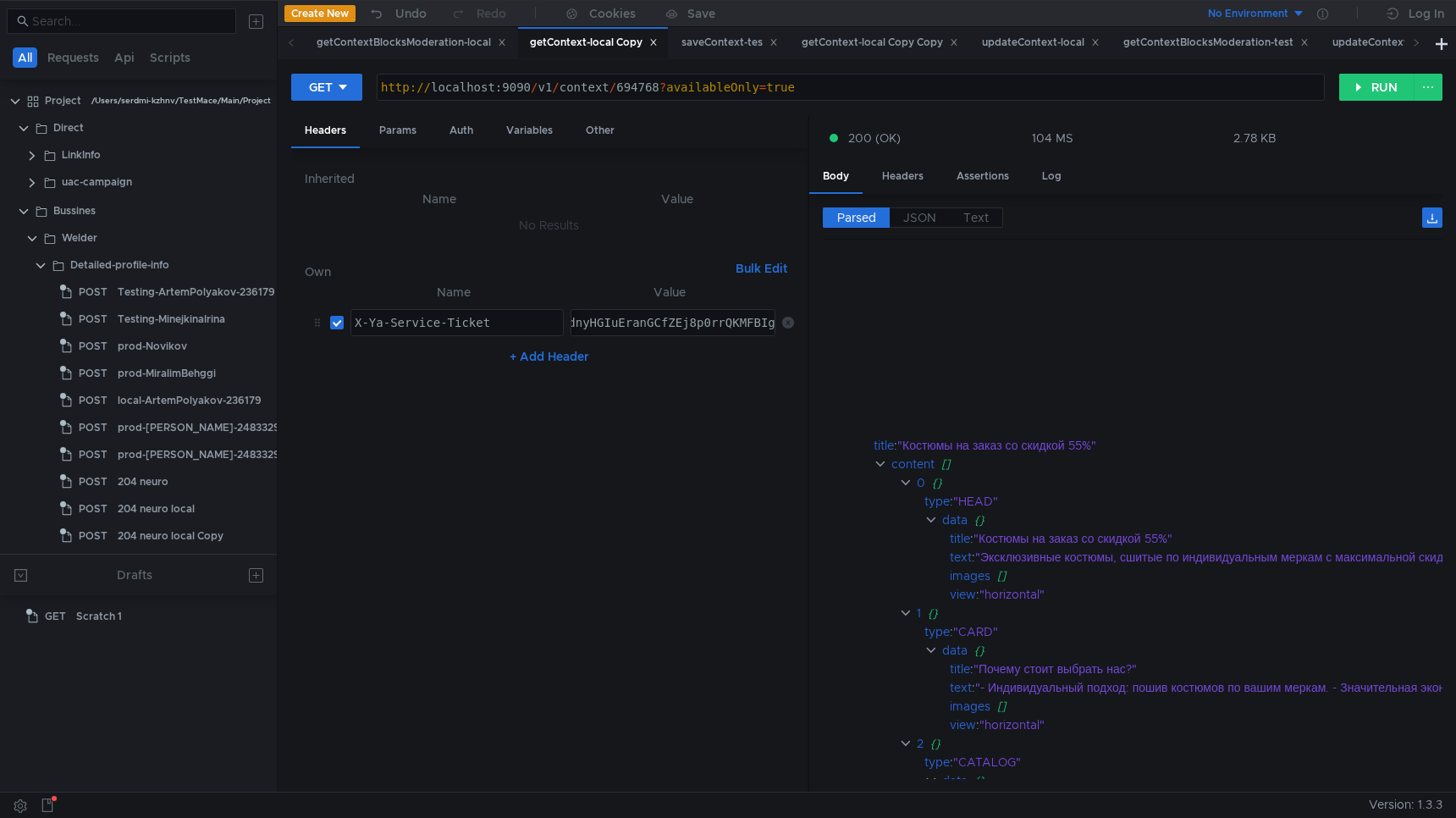
scroll to position [358, 0]
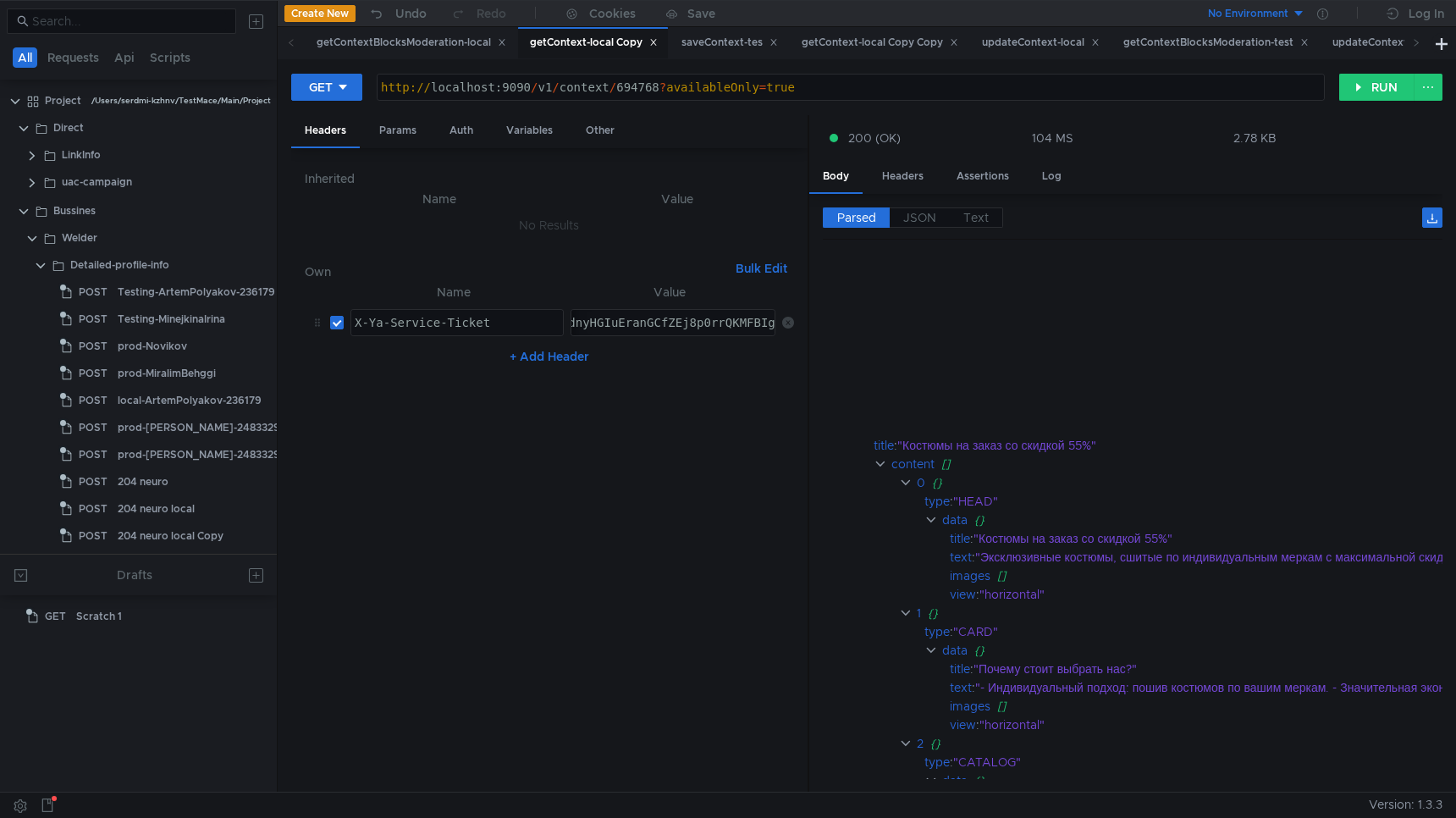
scroll to position [358, 0]
